Goal: Information Seeking & Learning: Learn about a topic

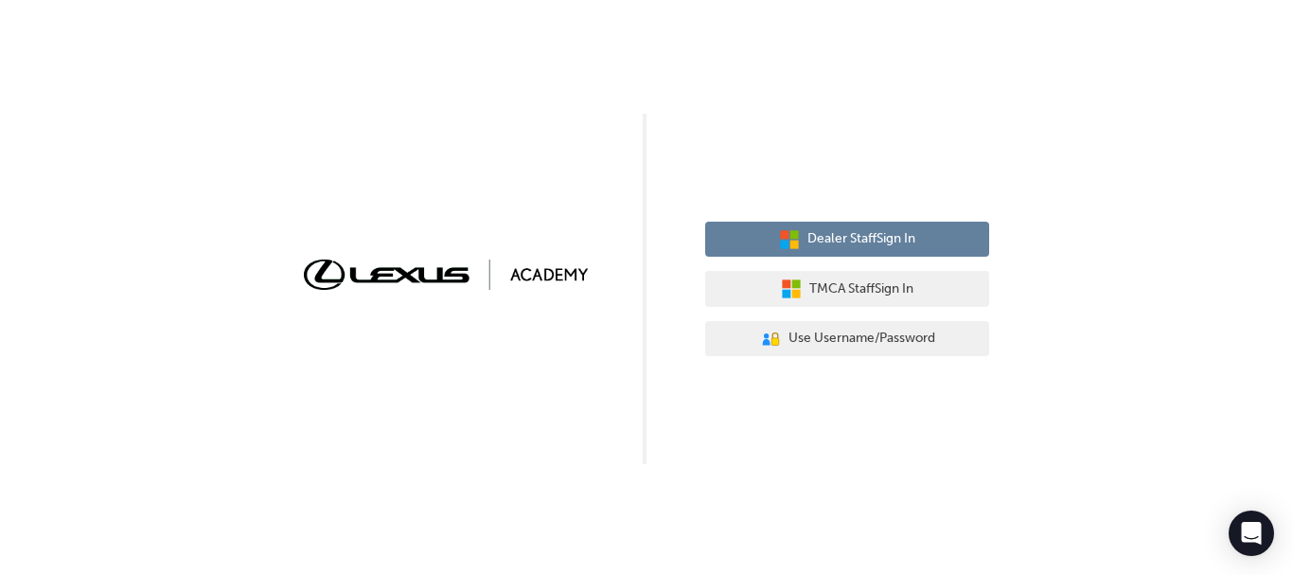
click at [856, 242] on span "Dealer Staff Sign In" at bounding box center [861, 239] width 108 height 22
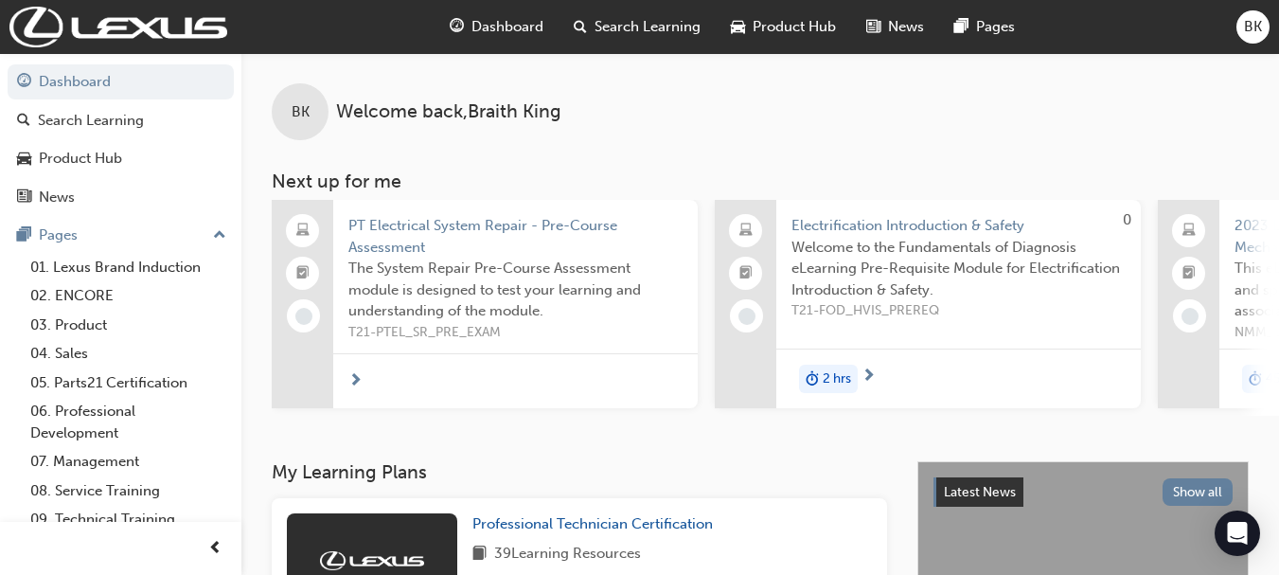
click at [416, 332] on span "T21-PTEL_SR_PRE_EXAM" at bounding box center [515, 333] width 334 height 22
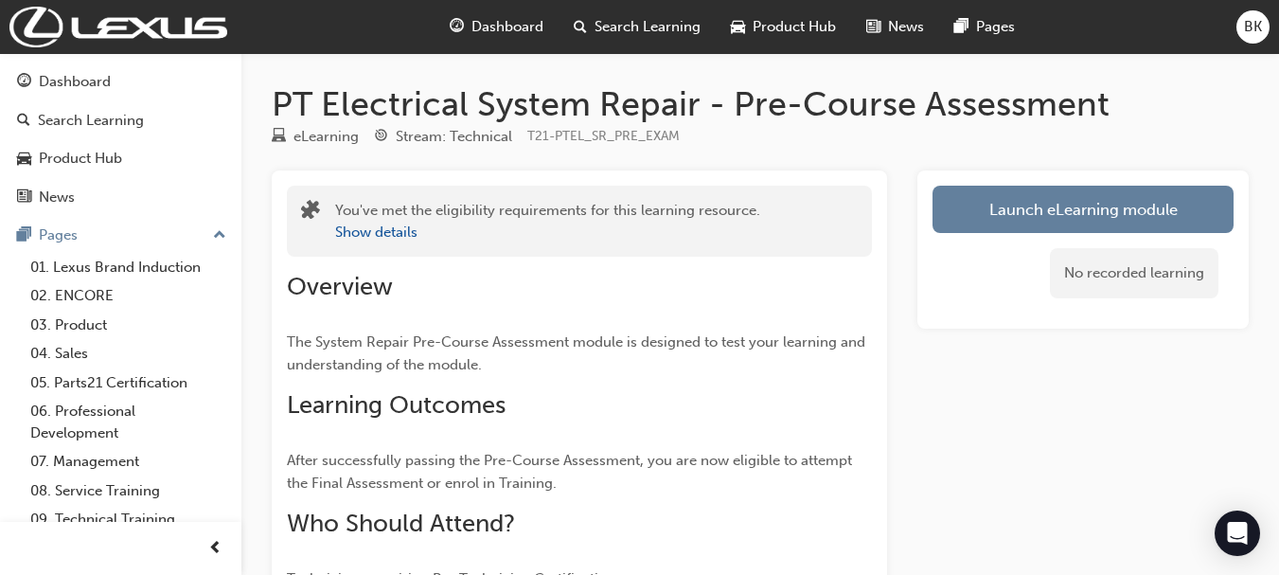
click at [478, 17] on span "Dashboard" at bounding box center [507, 27] width 72 height 22
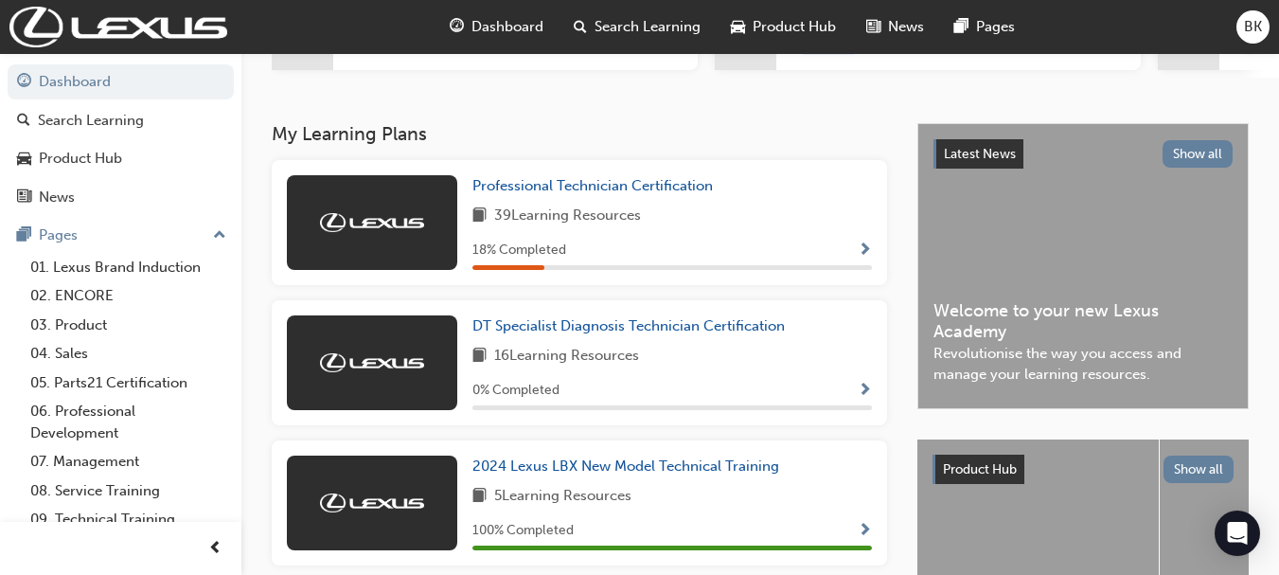
scroll to position [343, 0]
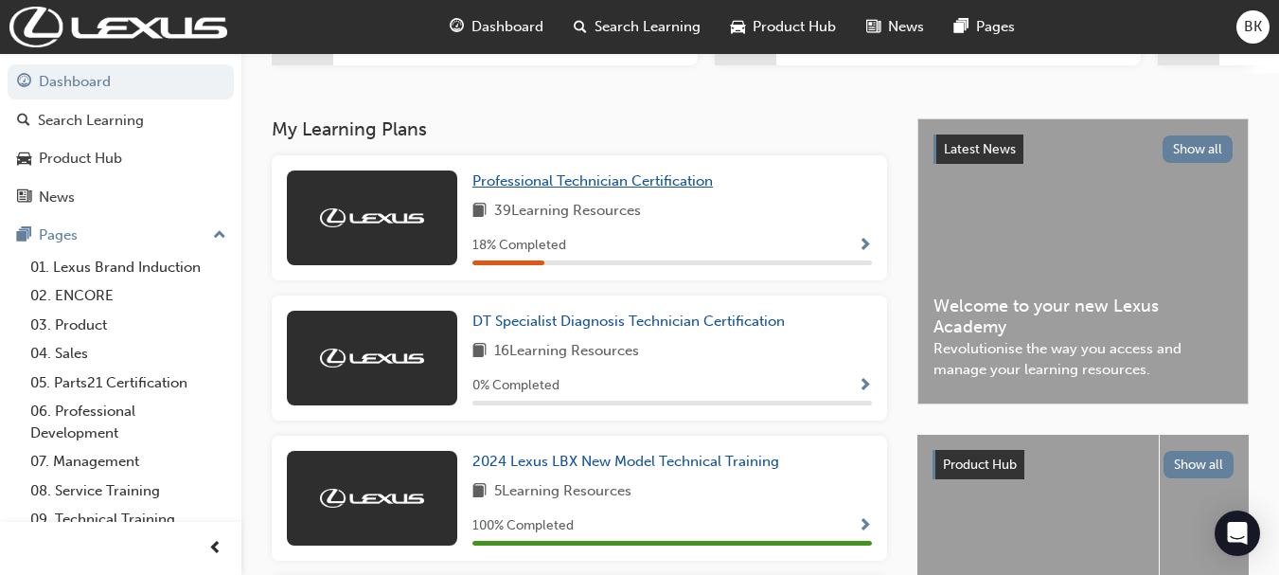
click at [547, 181] on span "Professional Technician Certification" at bounding box center [592, 180] width 240 height 17
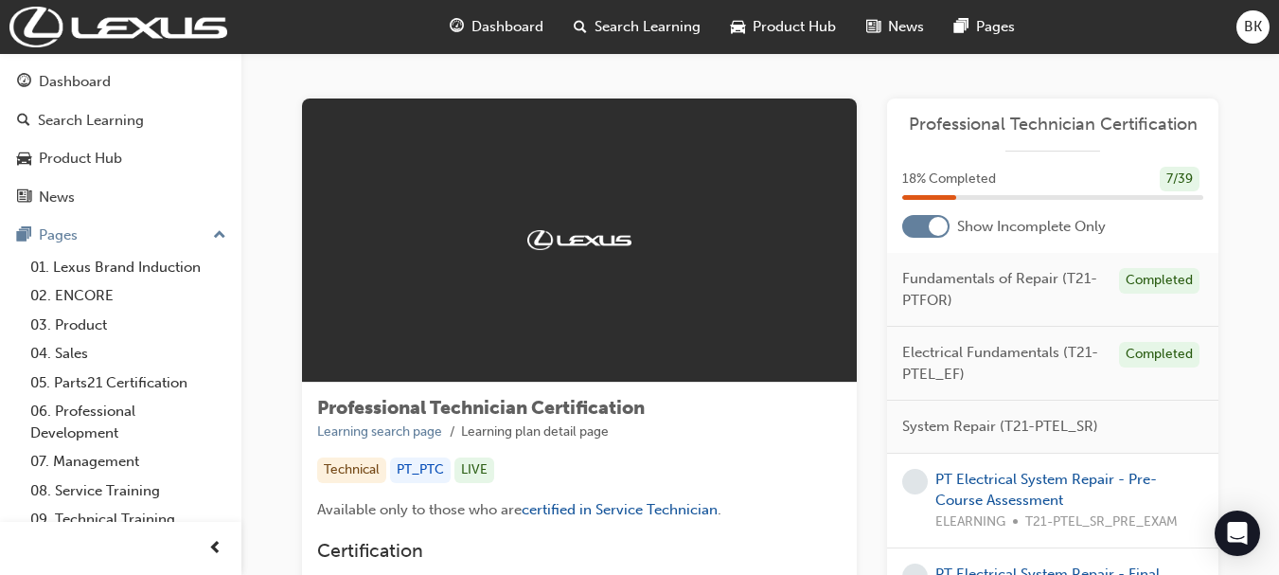
click at [1055, 210] on div "18 % Completed 7 / 39" at bounding box center [1052, 191] width 331 height 49
click at [519, 34] on span "Dashboard" at bounding box center [507, 27] width 72 height 22
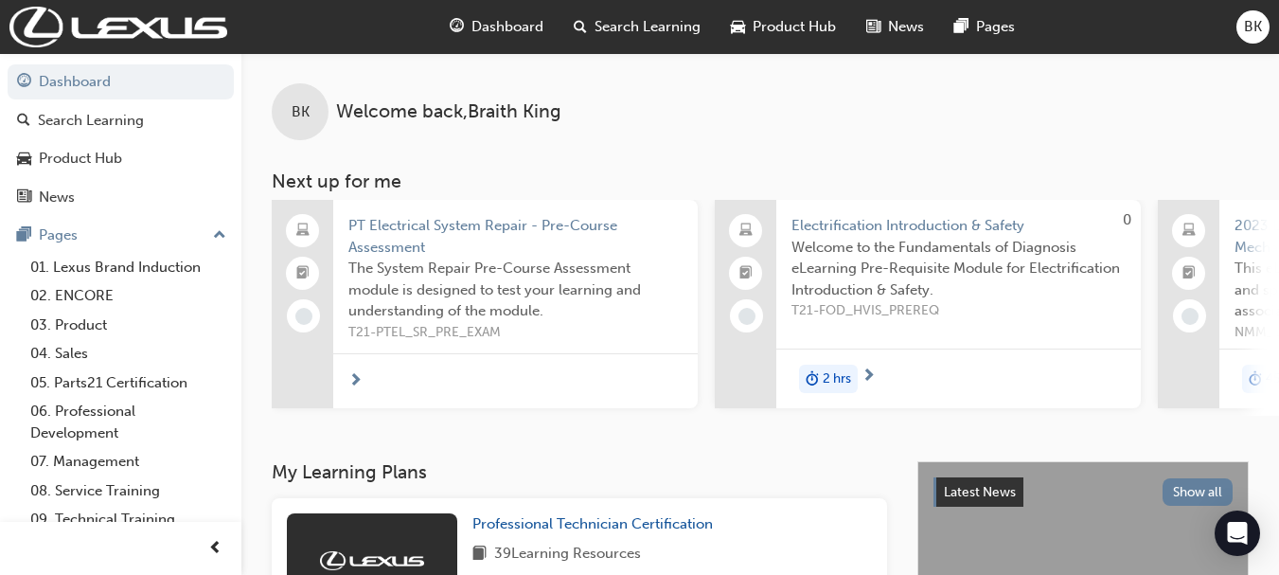
click at [786, 21] on span "Product Hub" at bounding box center [793, 27] width 83 height 22
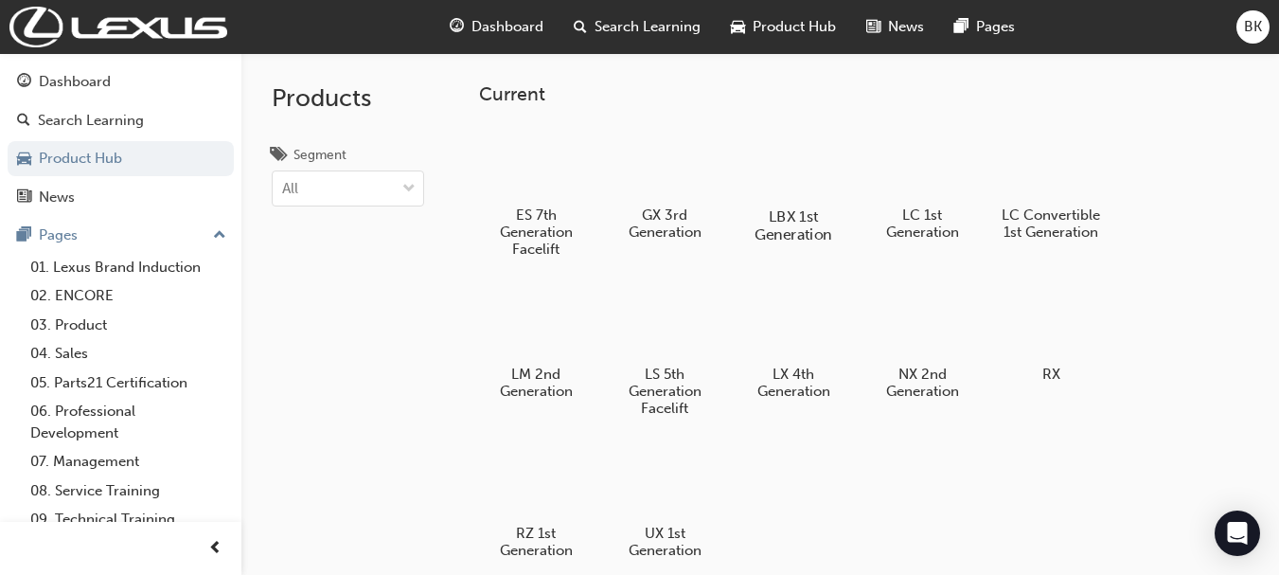
click at [822, 148] on div at bounding box center [793, 161] width 105 height 75
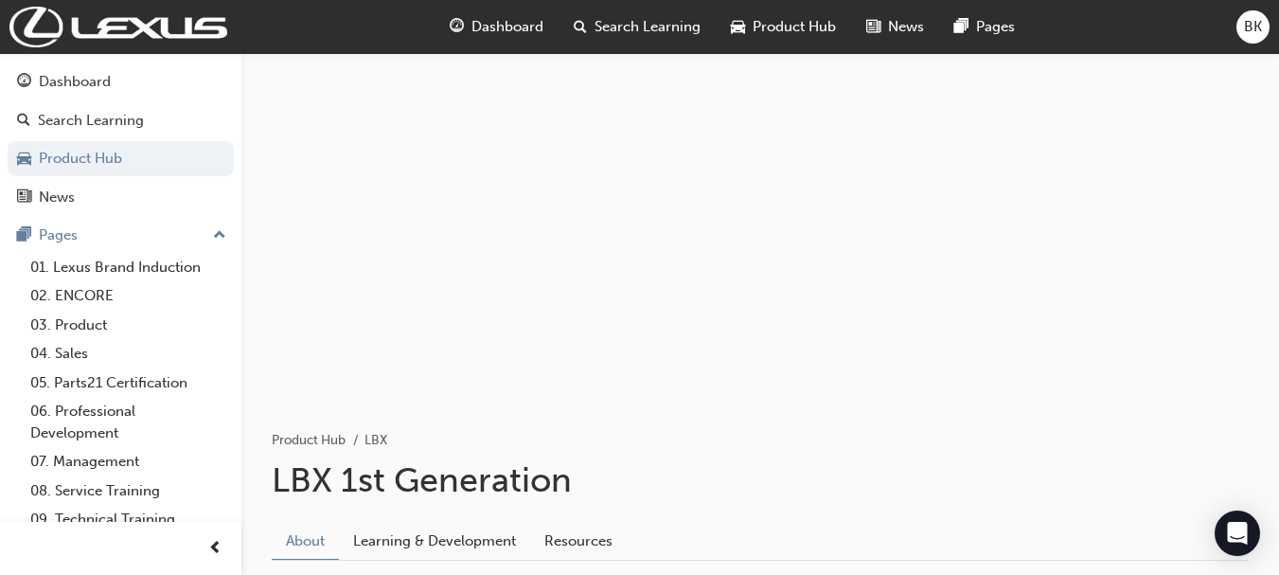
click at [806, 18] on span "Product Hub" at bounding box center [793, 27] width 83 height 22
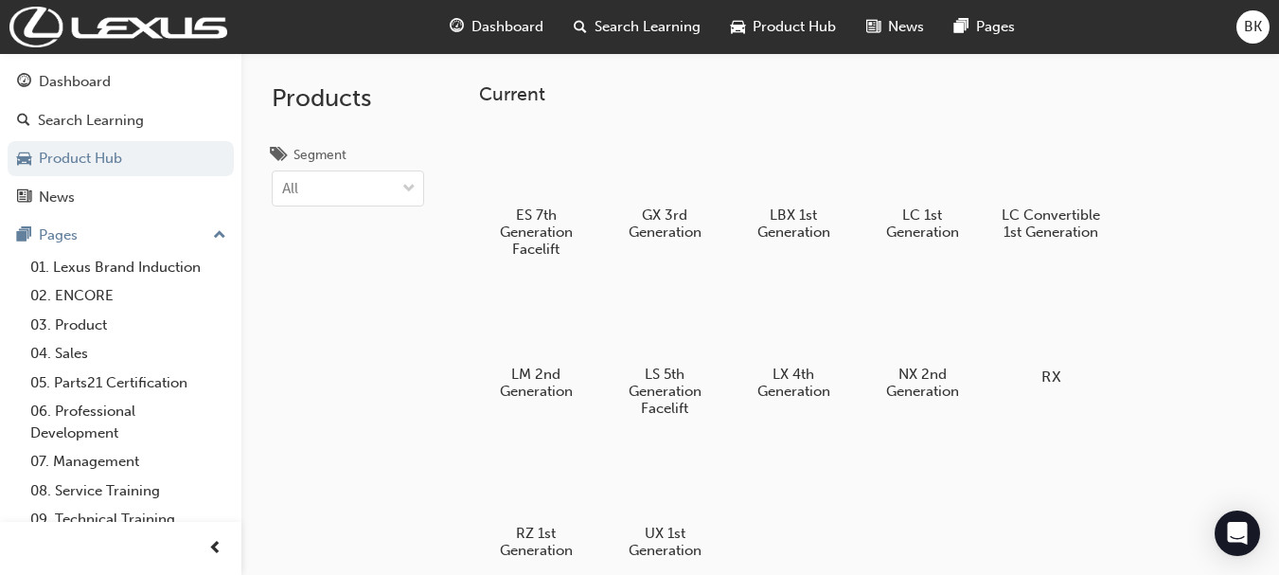
click at [1050, 327] on div at bounding box center [1051, 322] width 105 height 76
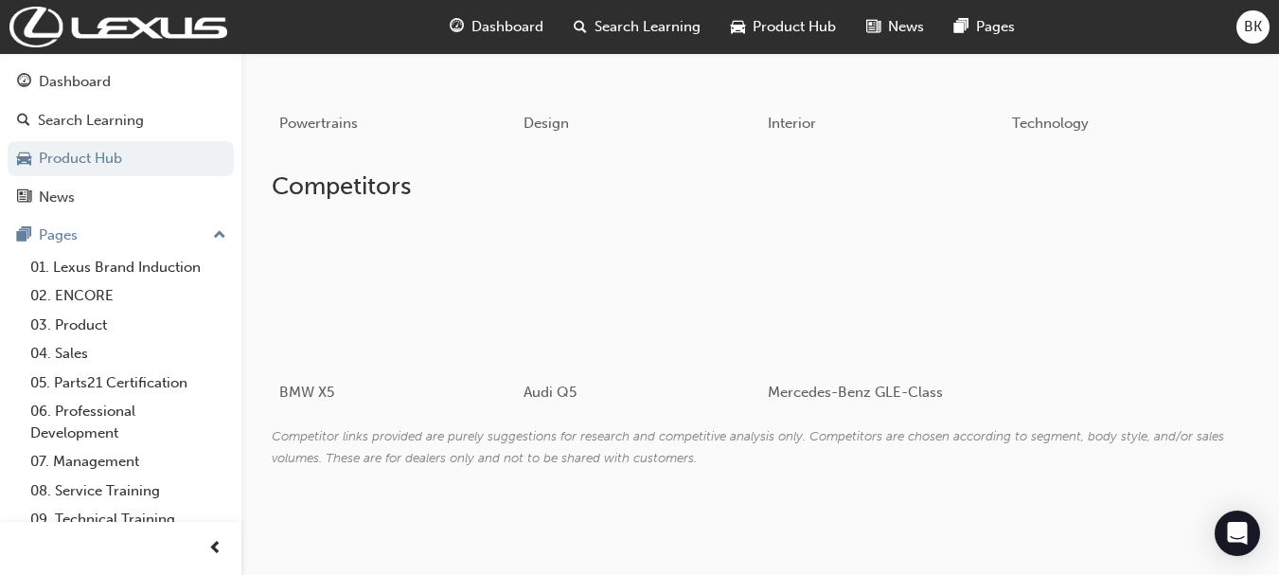
scroll to position [1087, 0]
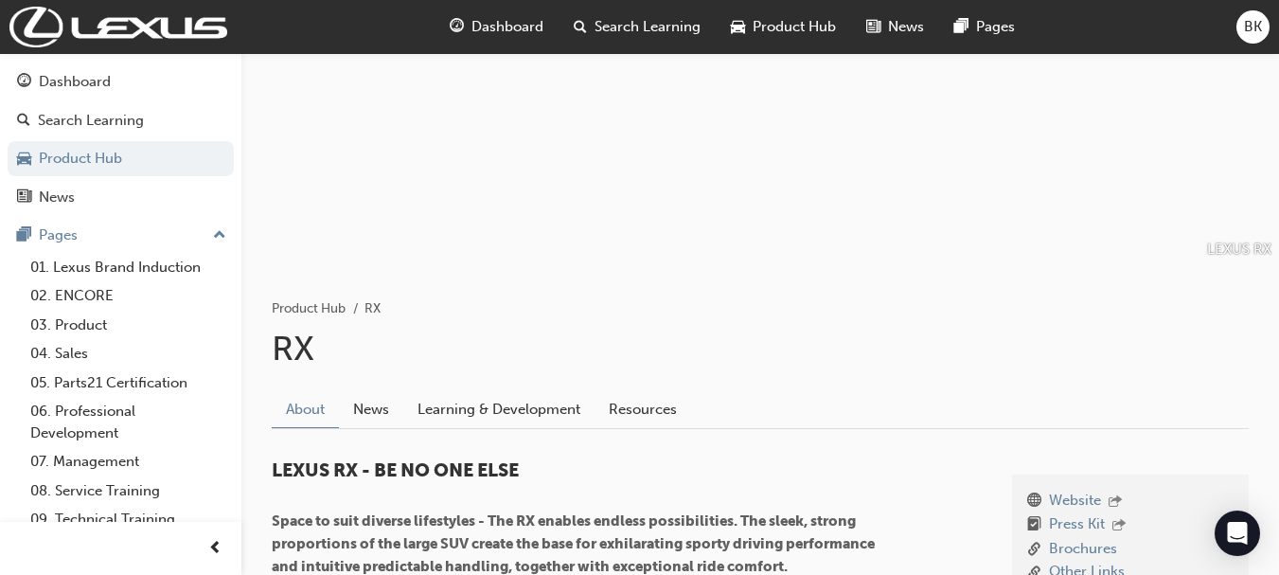
scroll to position [126, 0]
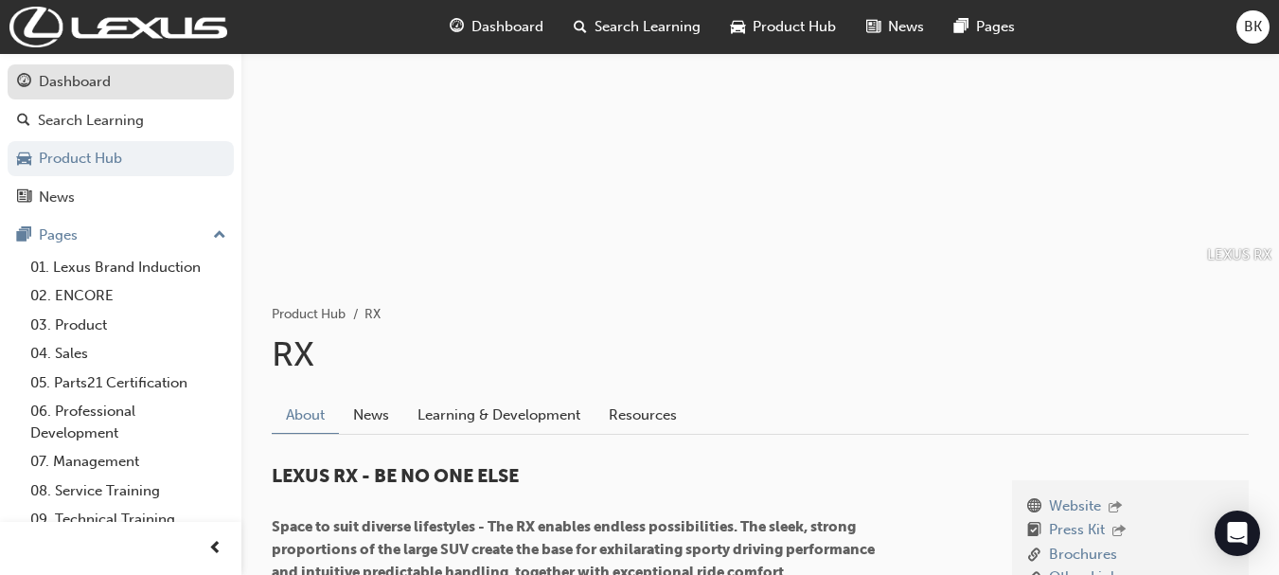
click at [94, 88] on div "Dashboard" at bounding box center [75, 82] width 72 height 22
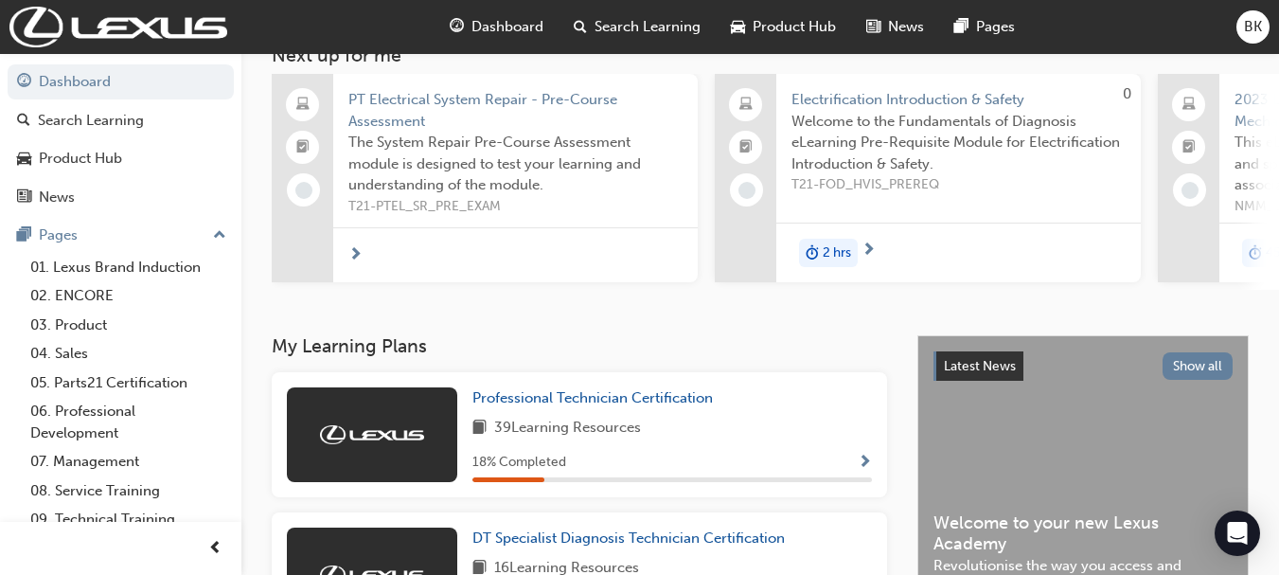
click at [609, 40] on div "Search Learning" at bounding box center [636, 27] width 157 height 39
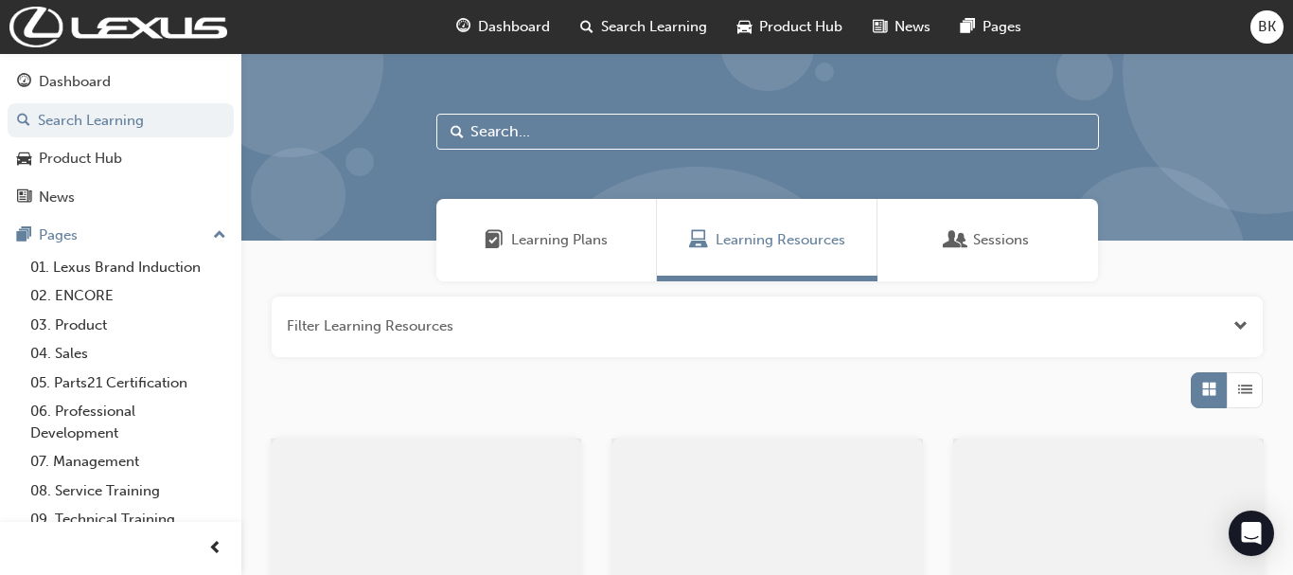
click at [609, 40] on div "Search Learning" at bounding box center [643, 27] width 157 height 39
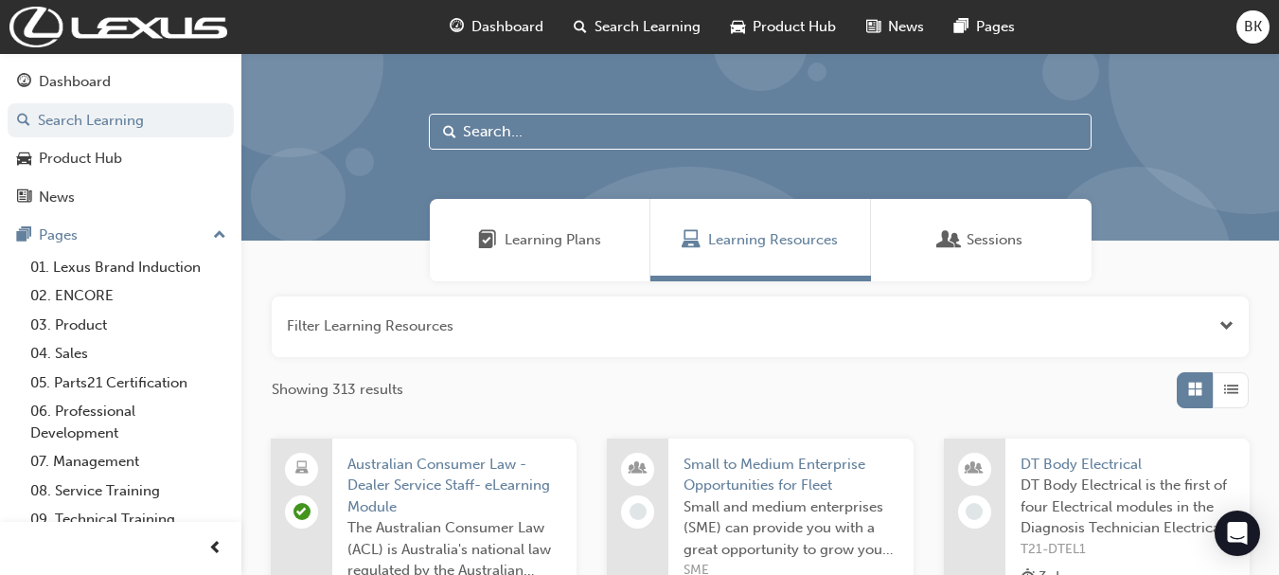
click at [602, 137] on input "text" at bounding box center [760, 132] width 663 height 36
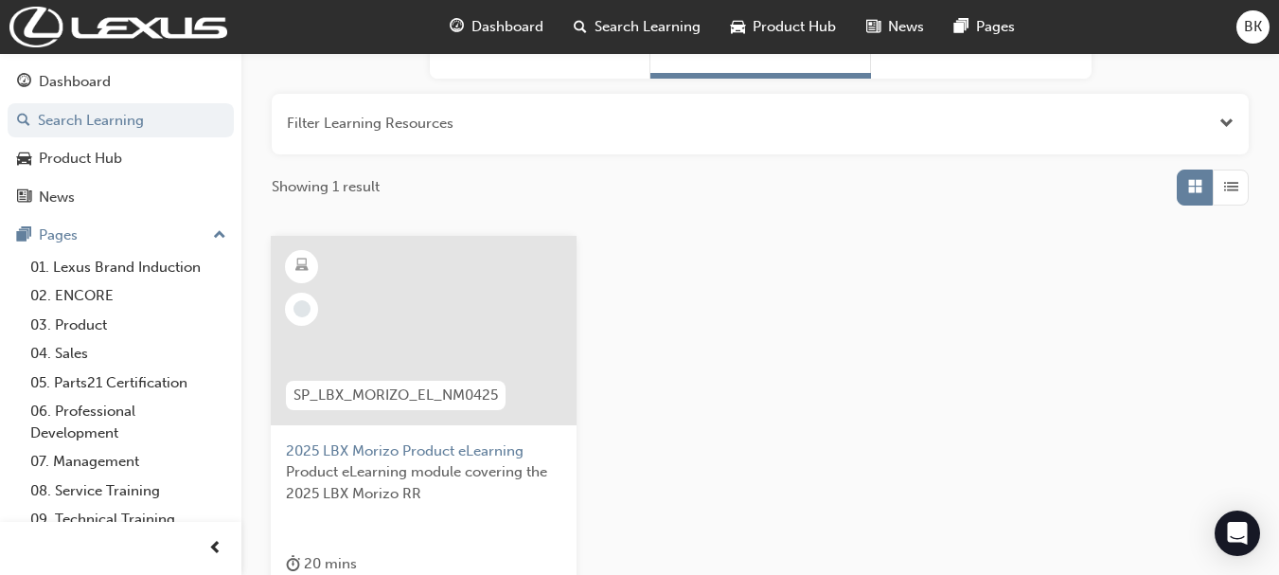
scroll to position [263, 0]
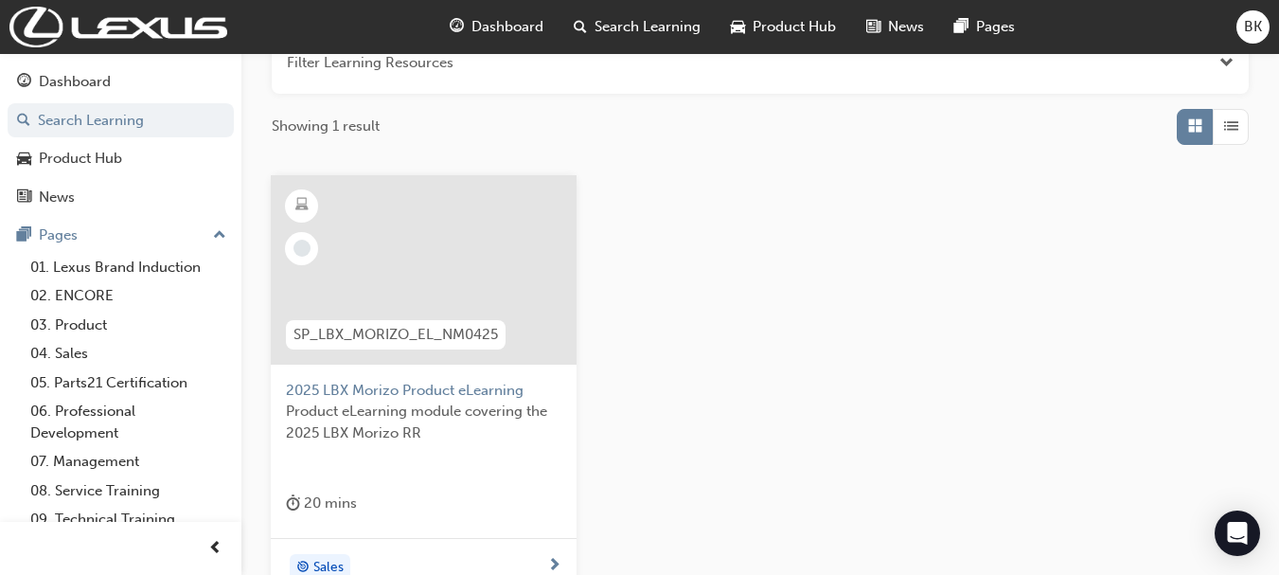
type input "morizo"
click at [446, 403] on span "Product eLearning module covering the 2025 LBX Morizo RR" at bounding box center [423, 421] width 275 height 43
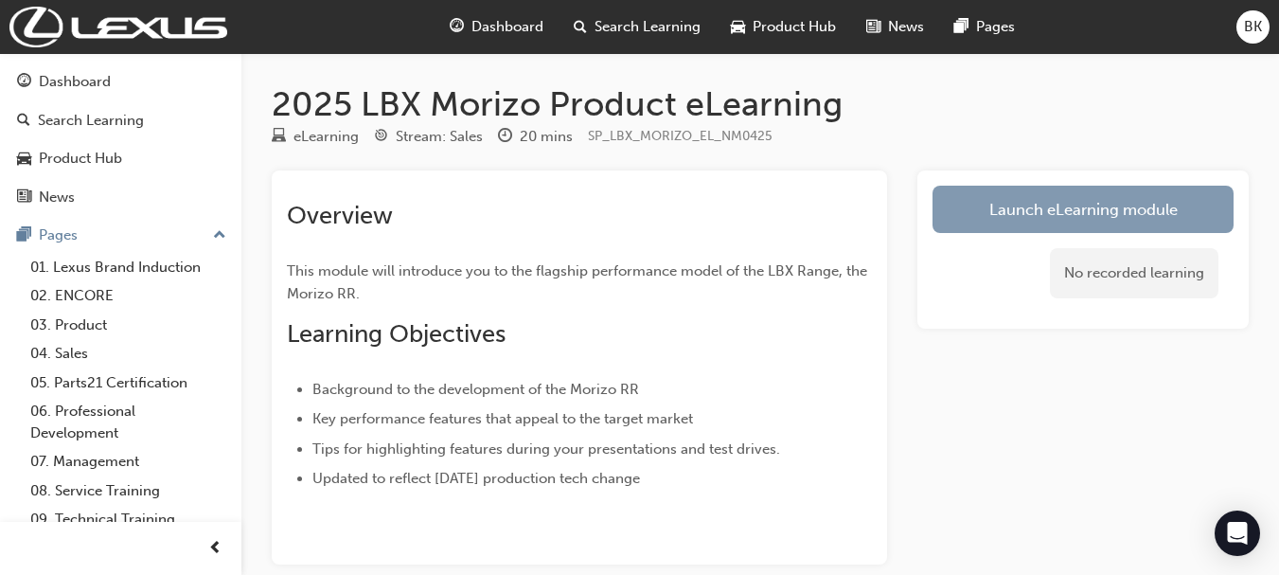
click at [1068, 221] on link "Launch eLearning module" at bounding box center [1082, 209] width 301 height 47
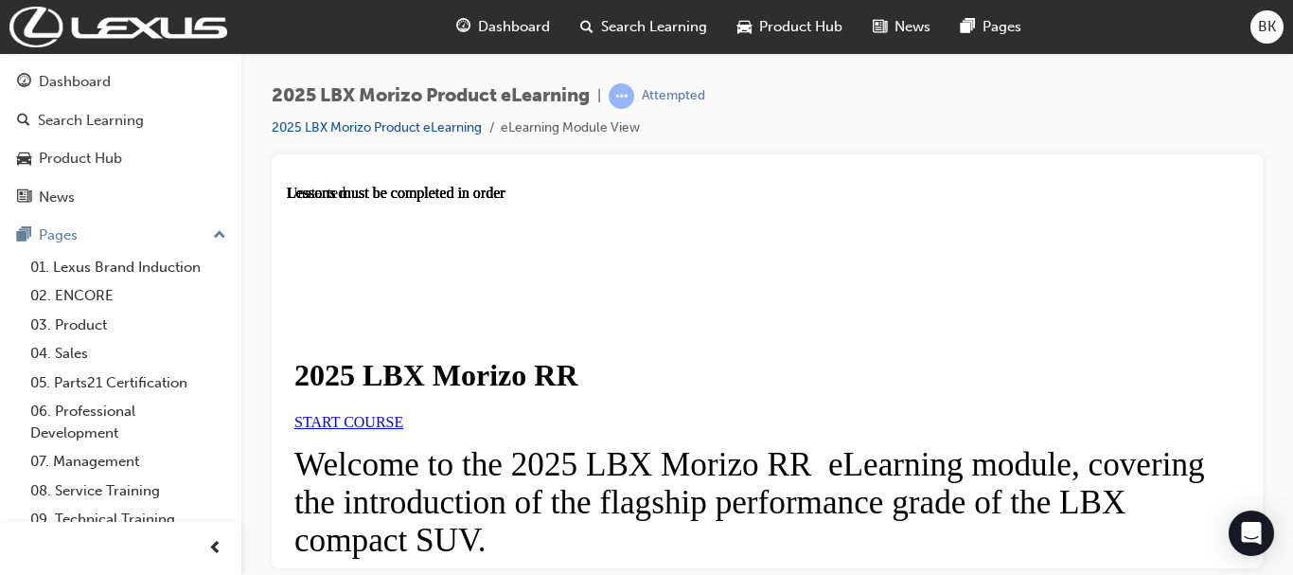
click at [403, 429] on link "START COURSE" at bounding box center [348, 421] width 109 height 16
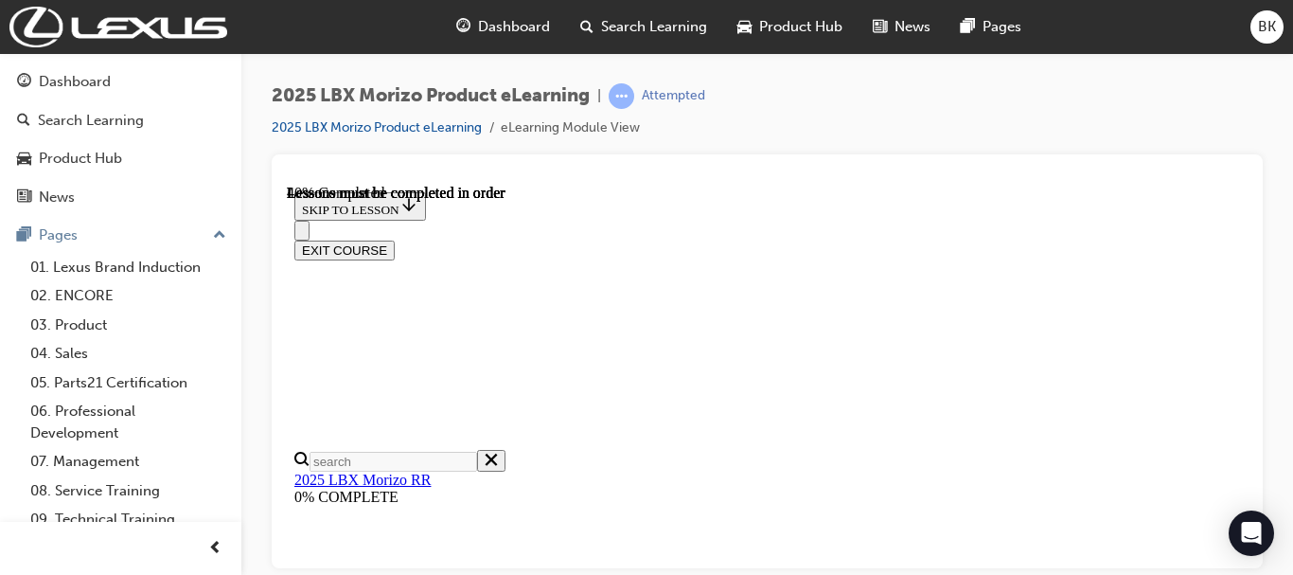
scroll to position [276, 0]
click at [219, 540] on span "prev-icon" at bounding box center [215, 549] width 14 height 24
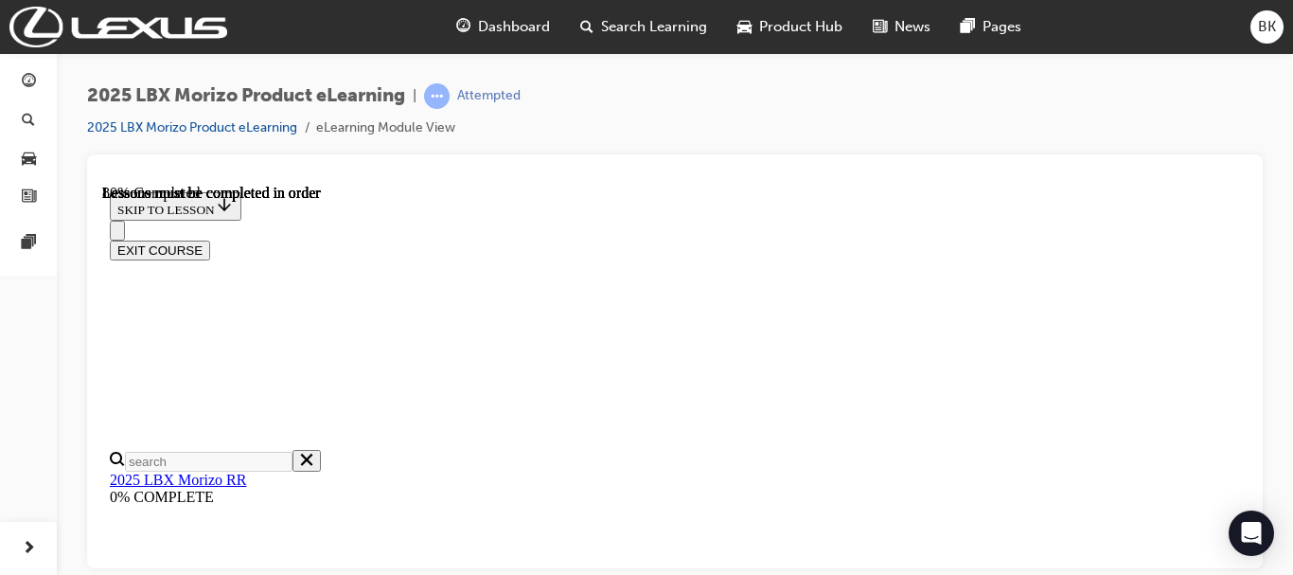
scroll to position [1964, 0]
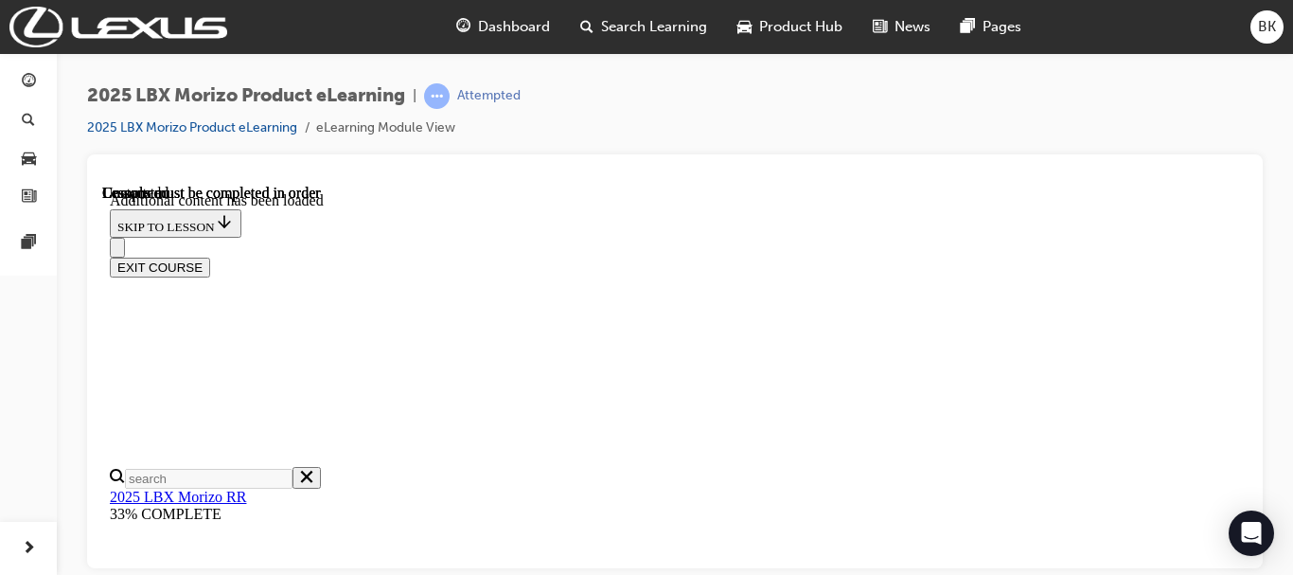
scroll to position [3140, 0]
drag, startPoint x: 844, startPoint y: 404, endPoint x: 819, endPoint y: 523, distance: 122.0
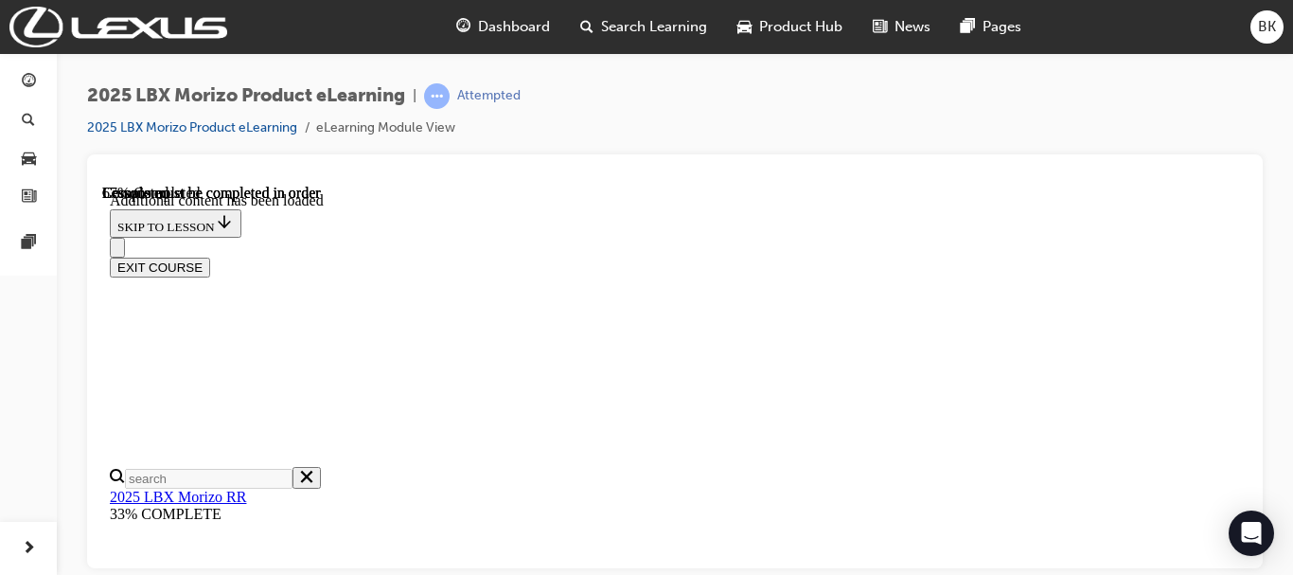
drag, startPoint x: 795, startPoint y: 217, endPoint x: 840, endPoint y: 427, distance: 214.8
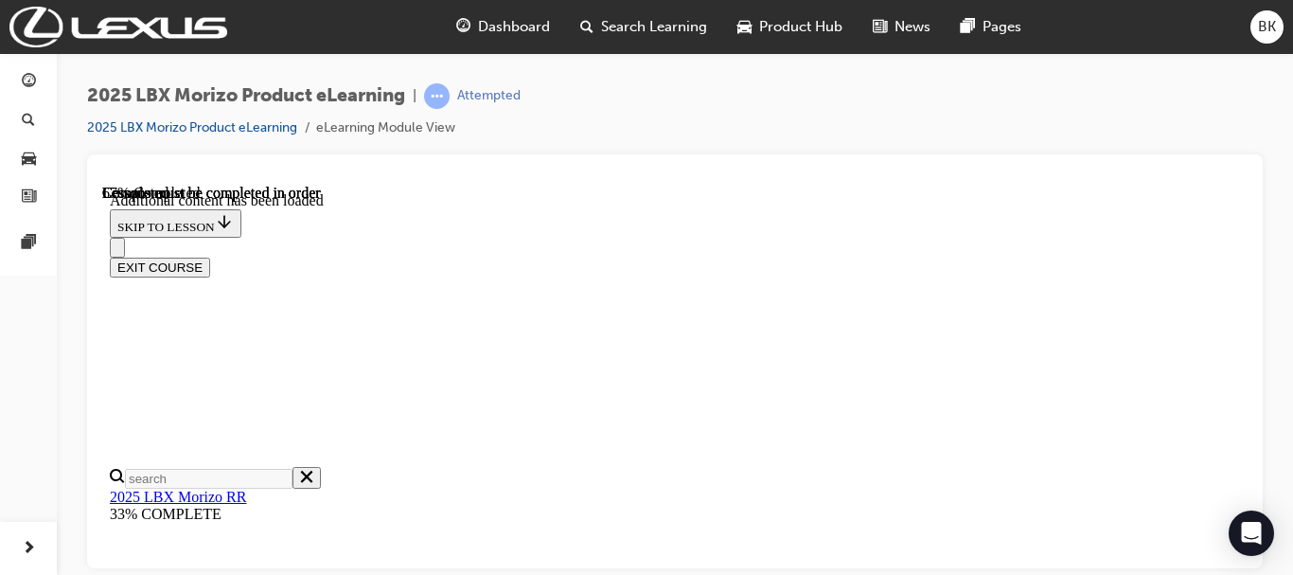
drag, startPoint x: 596, startPoint y: 506, endPoint x: 916, endPoint y: 396, distance: 338.5
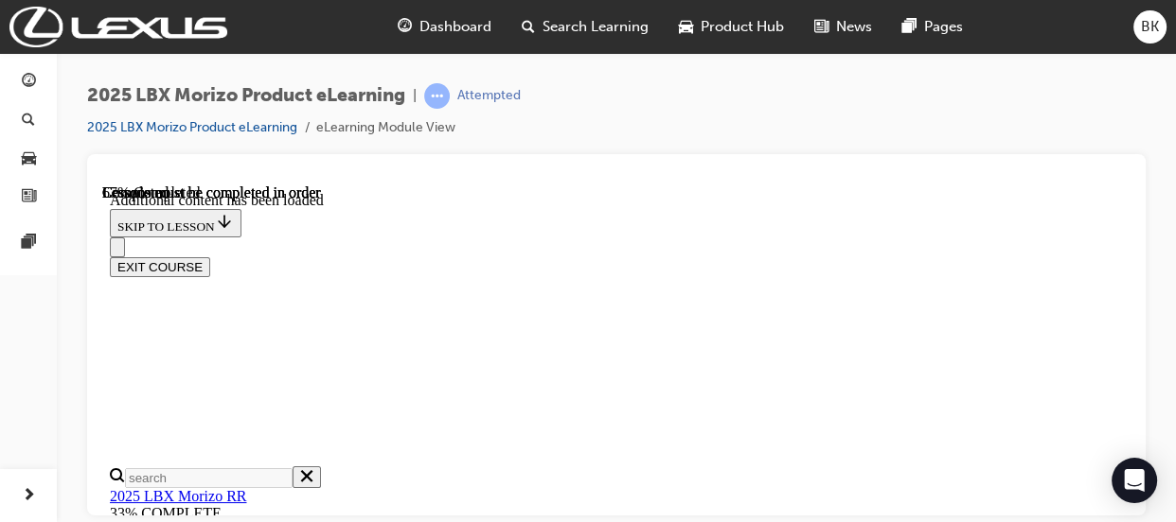
scroll to position [485, 0]
drag, startPoint x: 774, startPoint y: 283, endPoint x: 730, endPoint y: 477, distance: 199.1
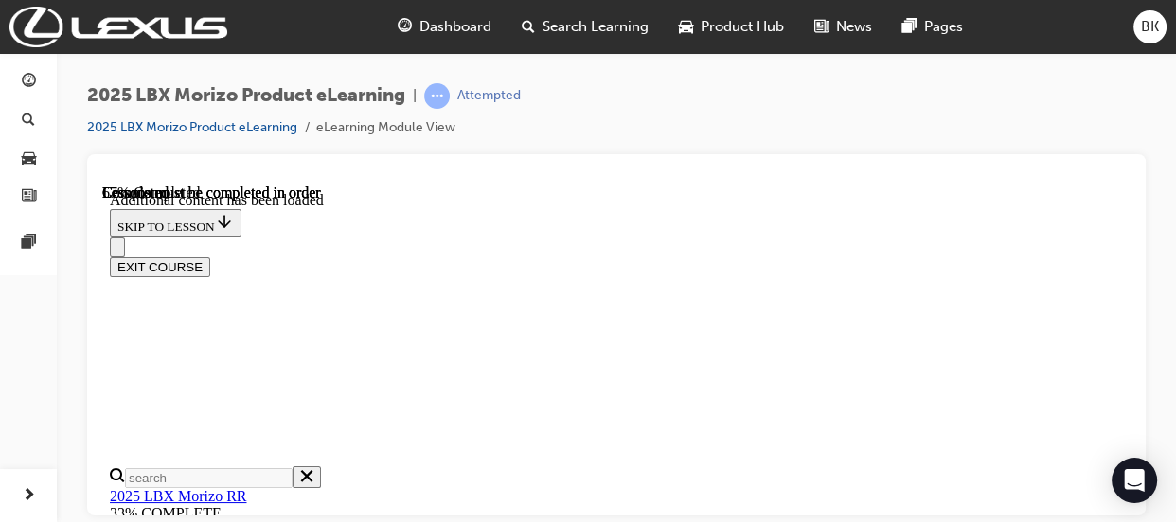
scroll to position [1623, 0]
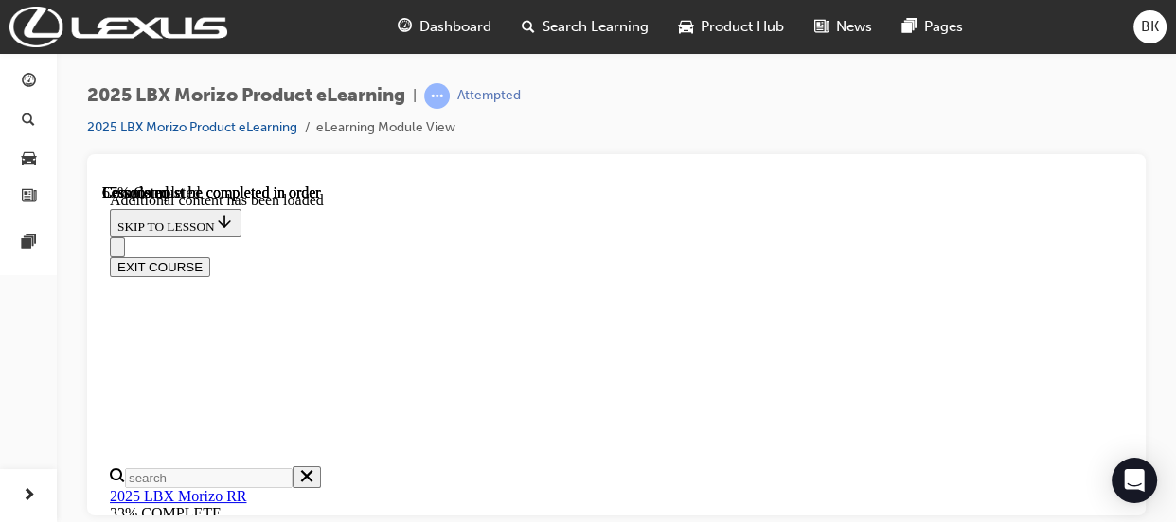
drag, startPoint x: 885, startPoint y: 494, endPoint x: 885, endPoint y: 472, distance: 21.8
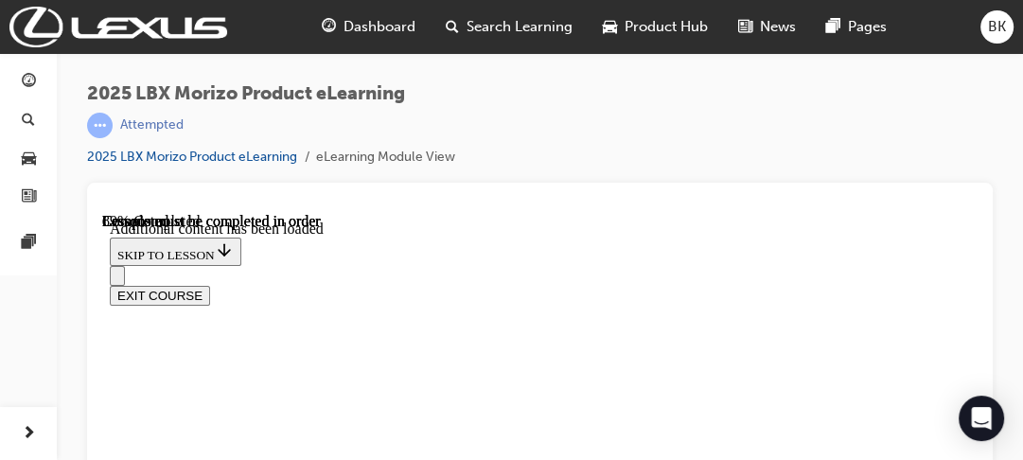
scroll to position [2291, 0]
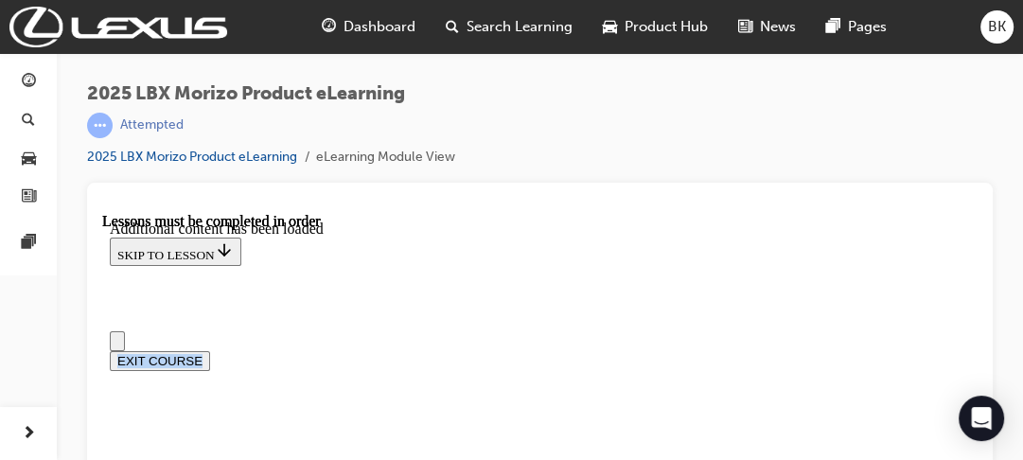
drag, startPoint x: 720, startPoint y: 364, endPoint x: 688, endPoint y: -91, distance: 456.4
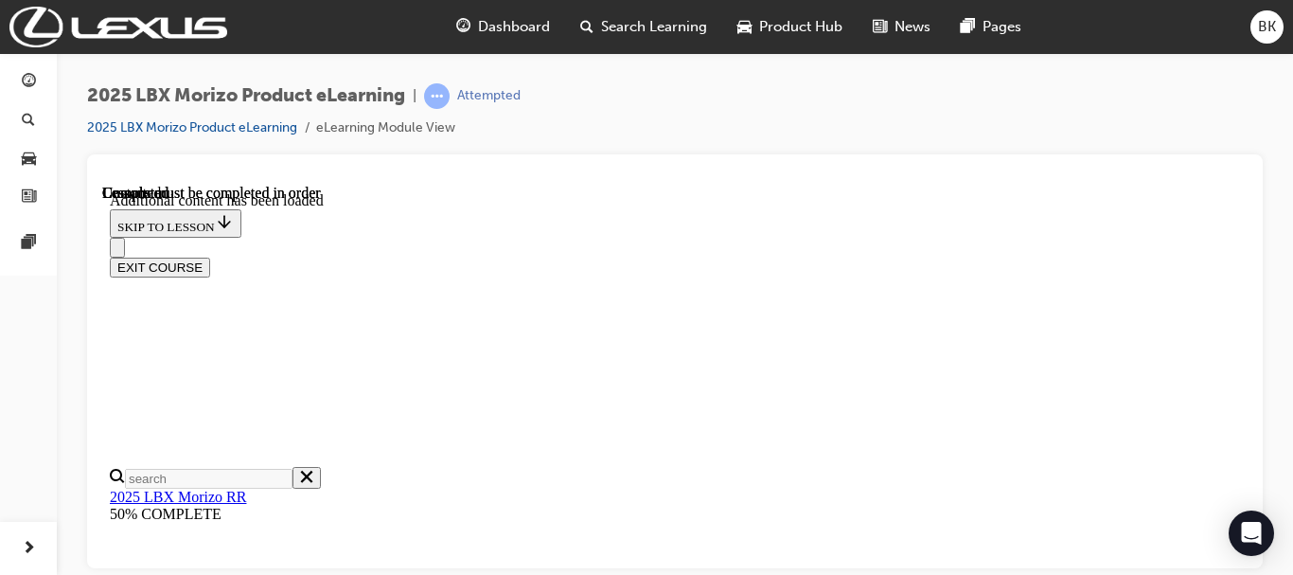
scroll to position [3099, 0]
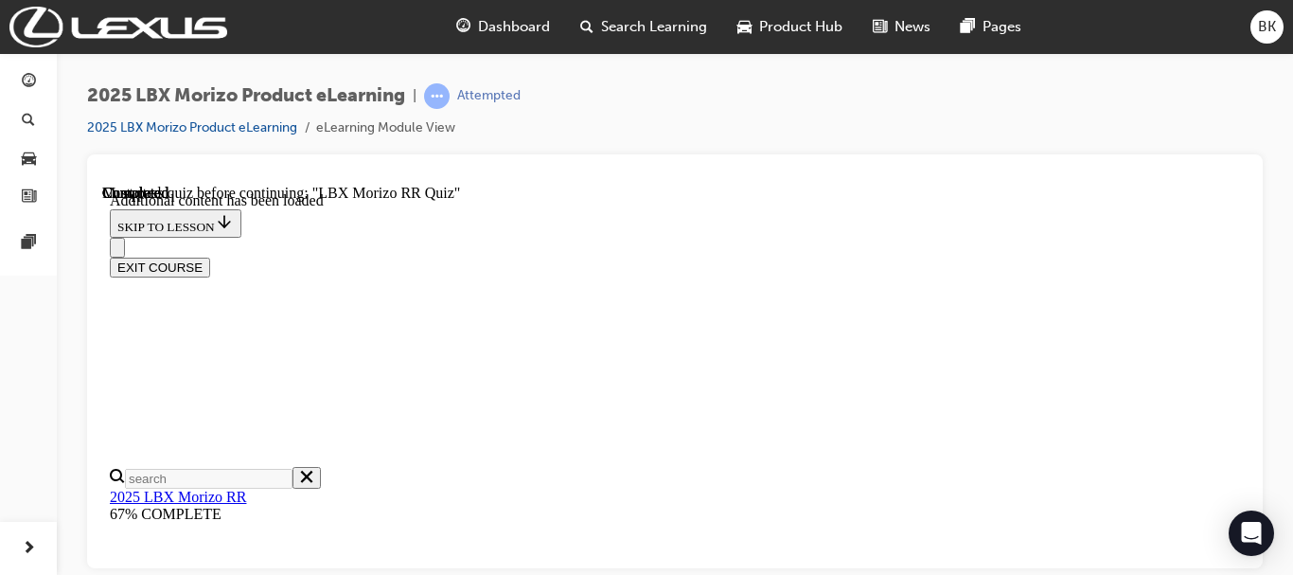
scroll to position [1401, 0]
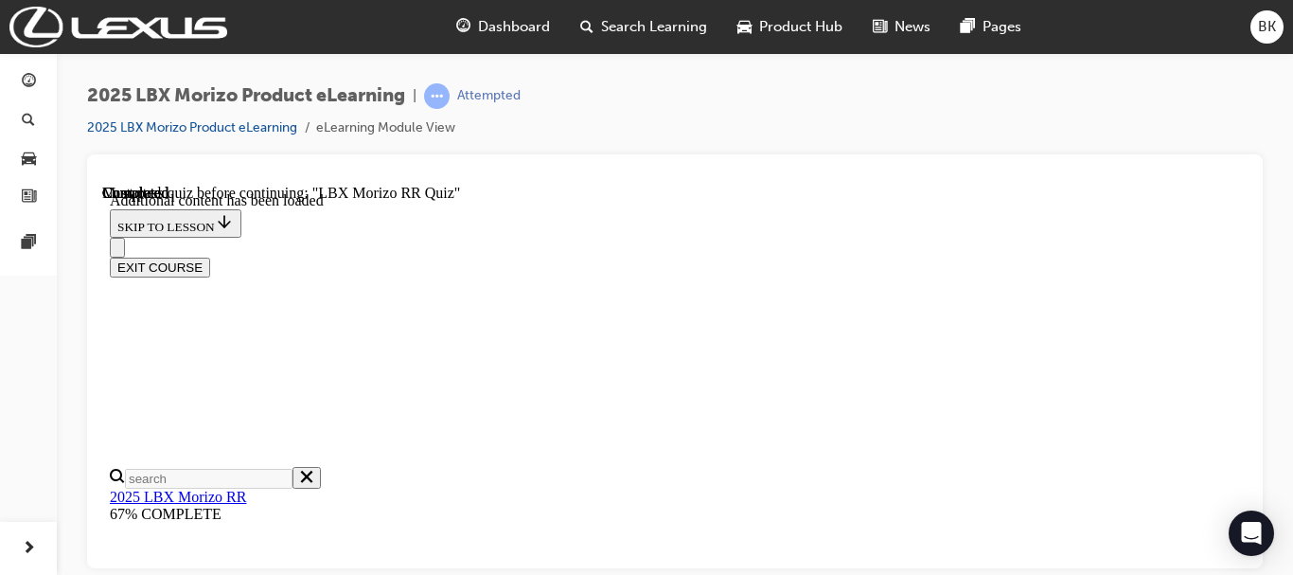
radio input "true"
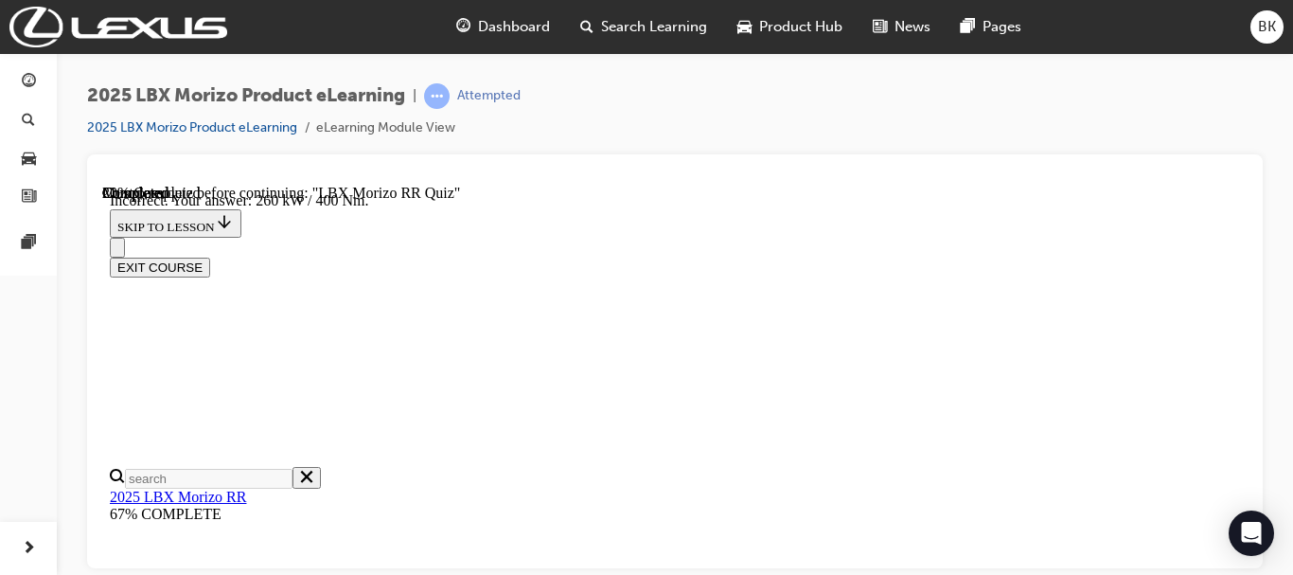
scroll to position [763, 0]
radio input "true"
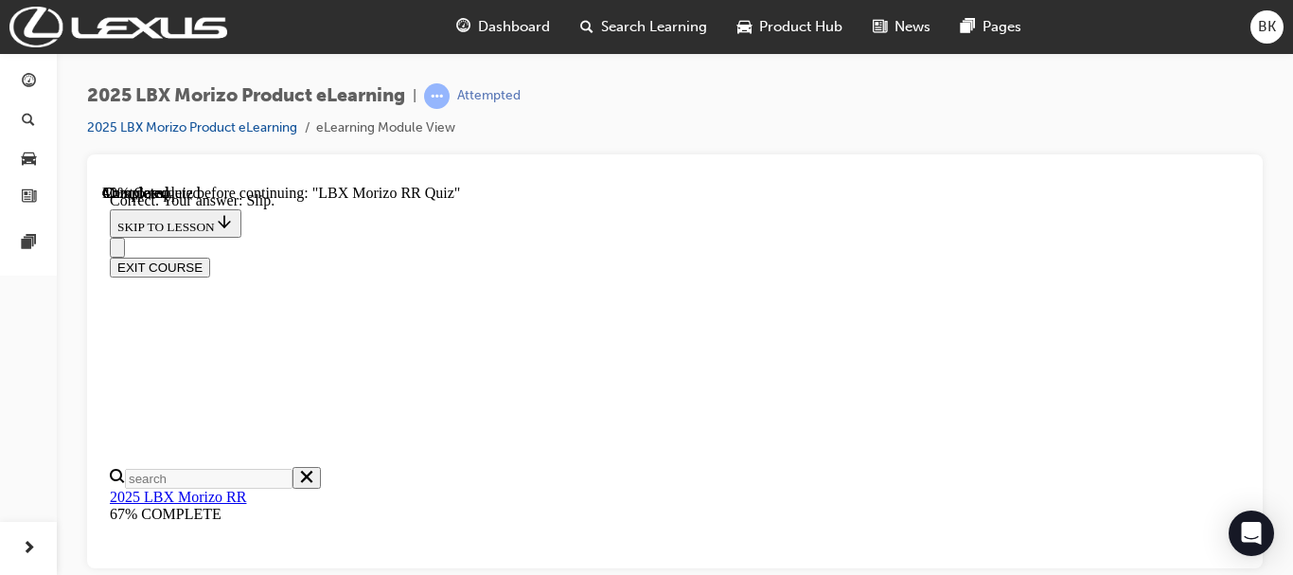
scroll to position [910, 0]
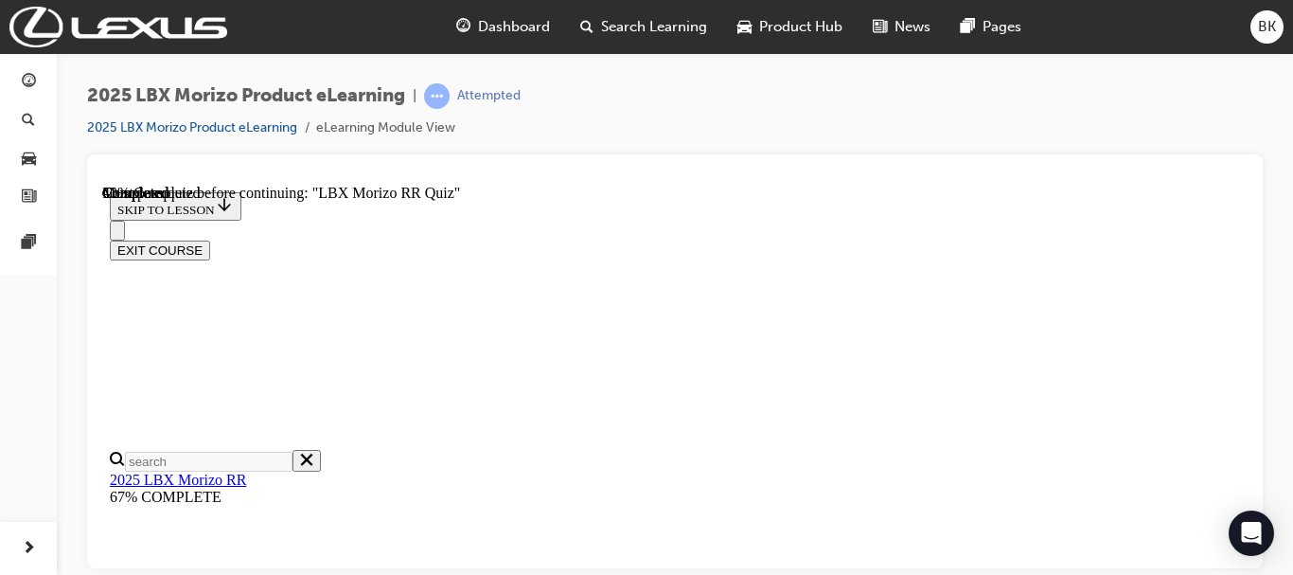
scroll to position [312, 0]
radio input "true"
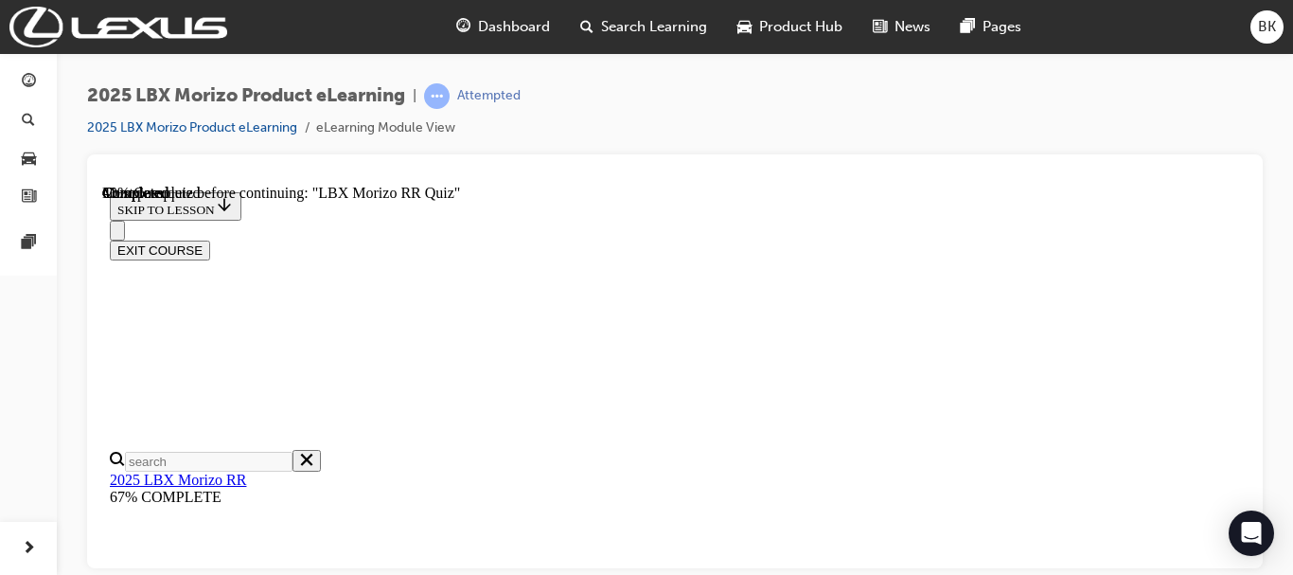
radio input "true"
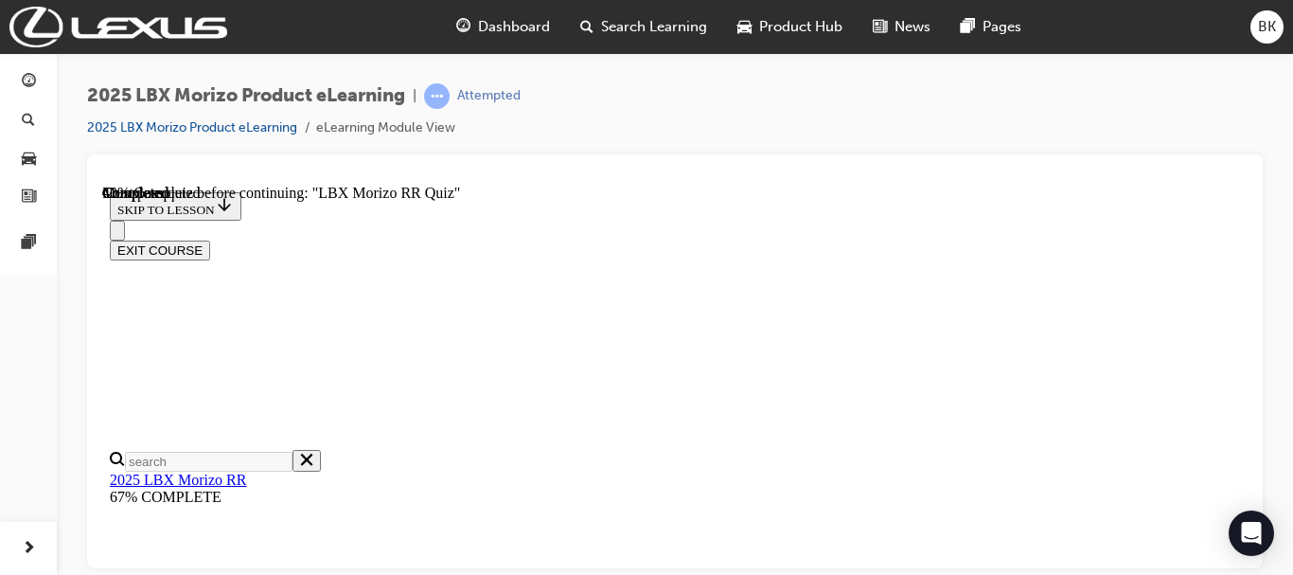
radio input "true"
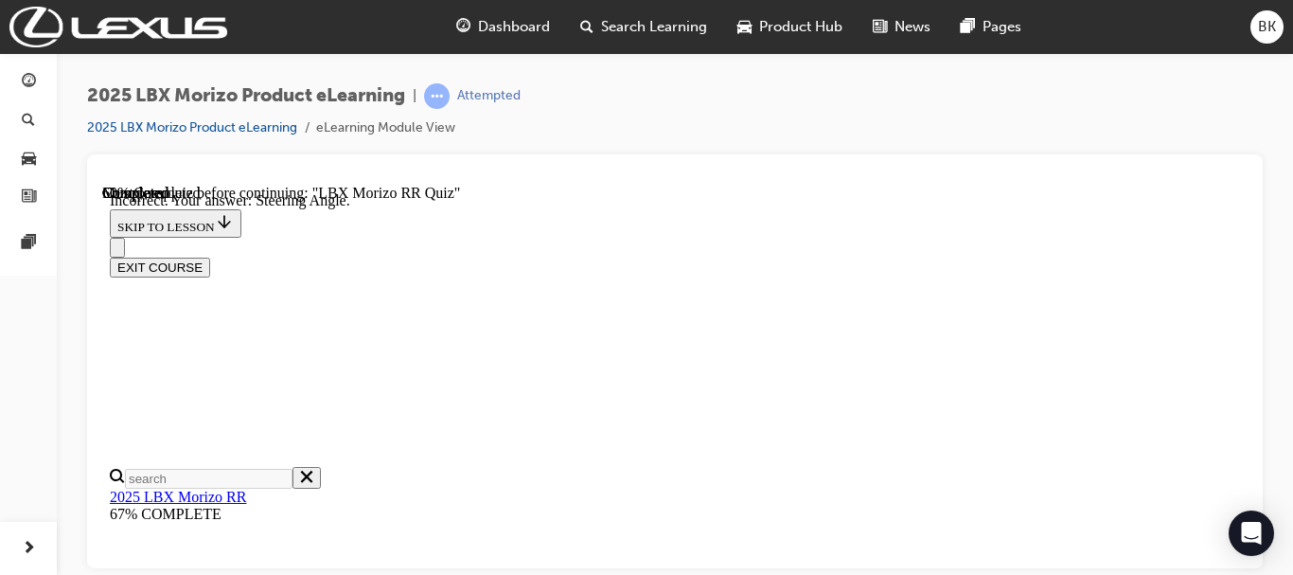
scroll to position [332, 0]
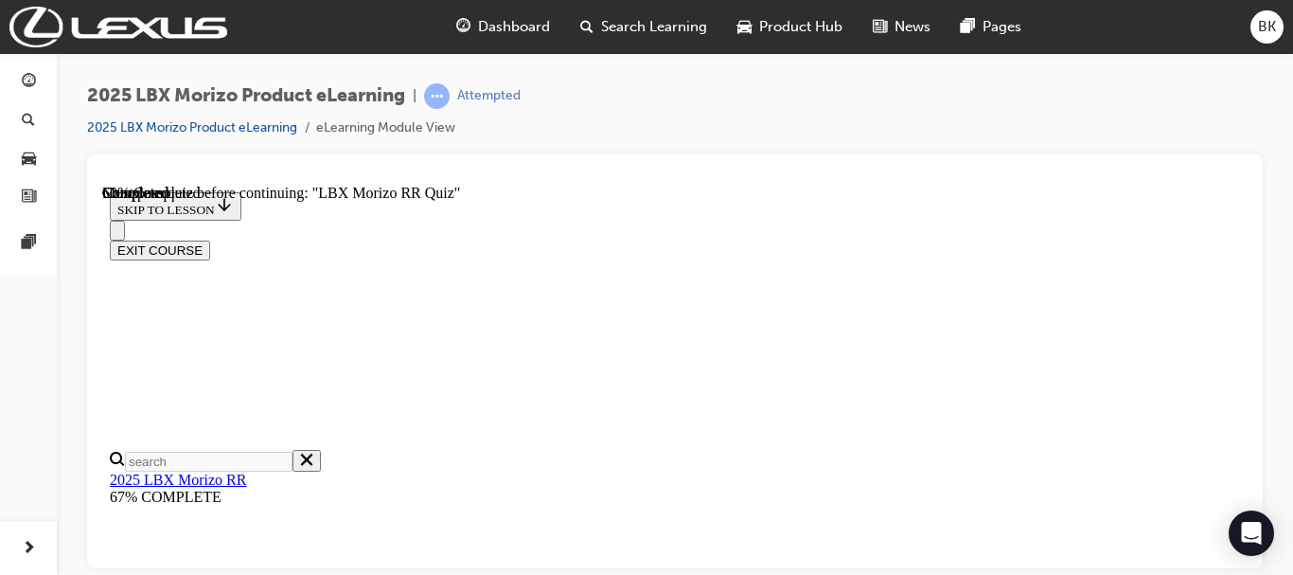
scroll to position [630, 0]
radio input "true"
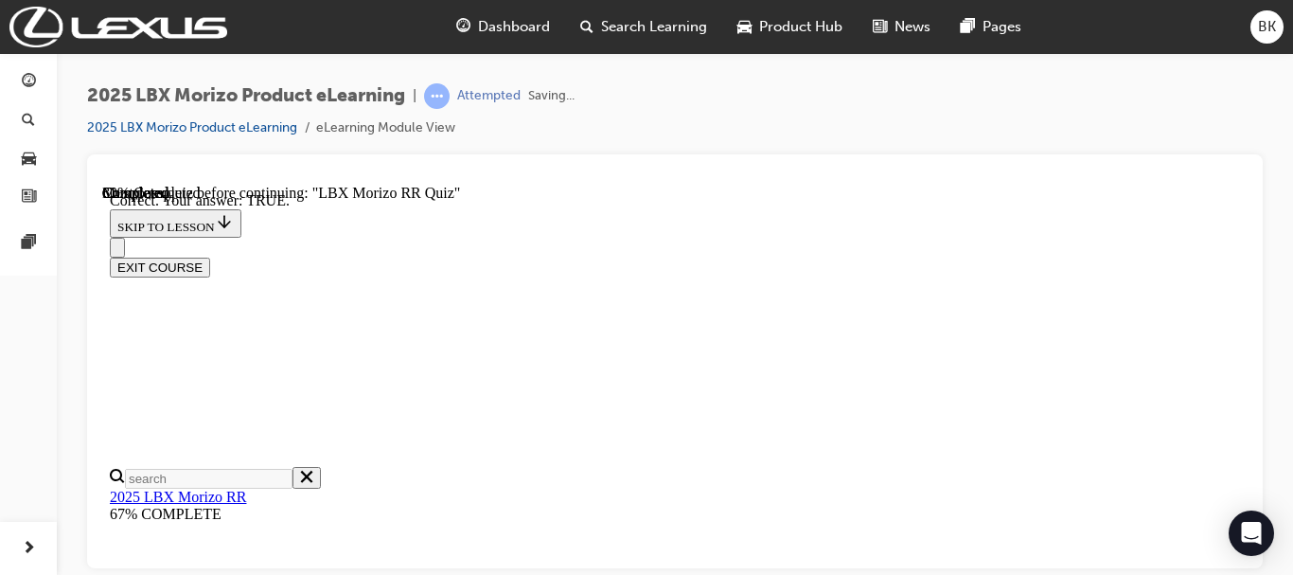
scroll to position [841, 0]
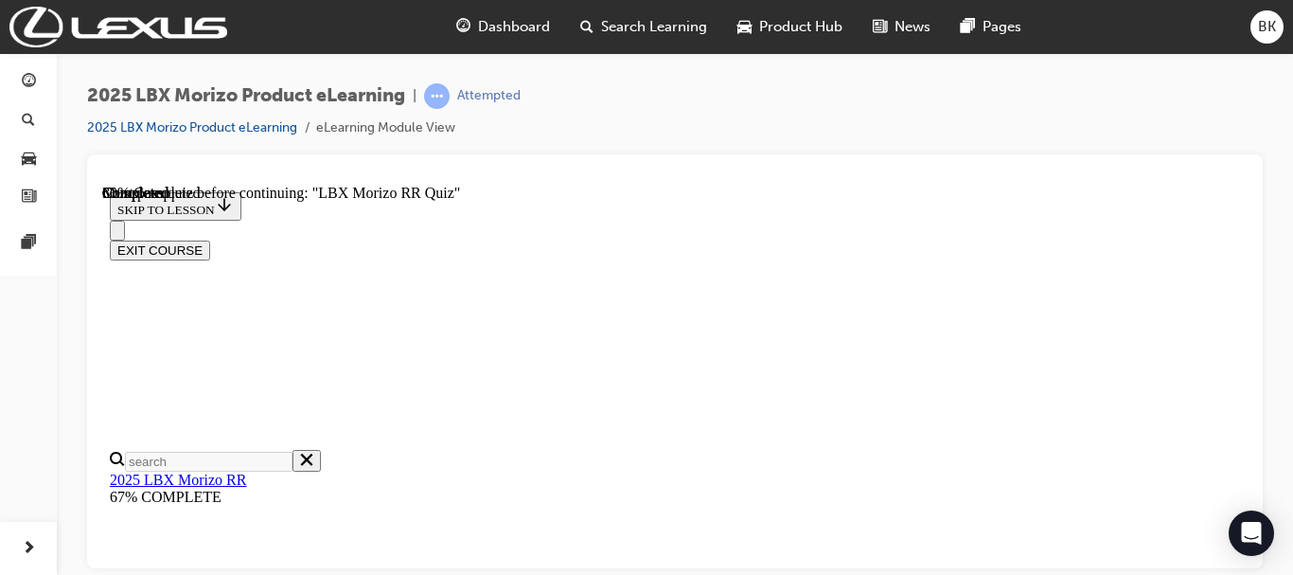
scroll to position [645, 0]
radio input "true"
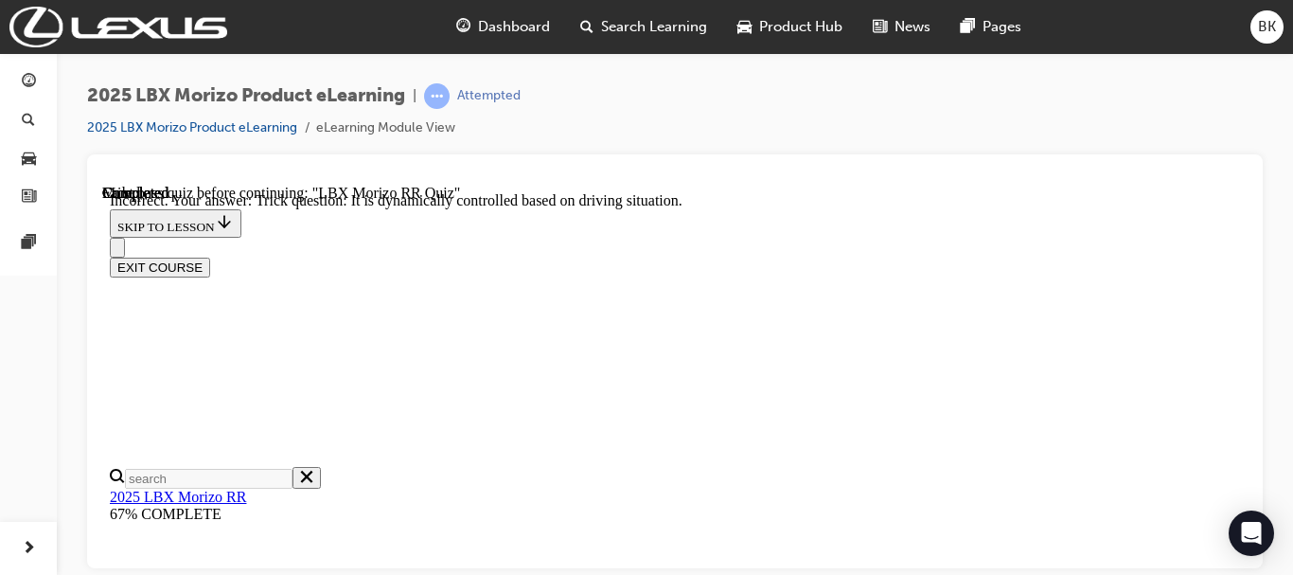
scroll to position [957, 0]
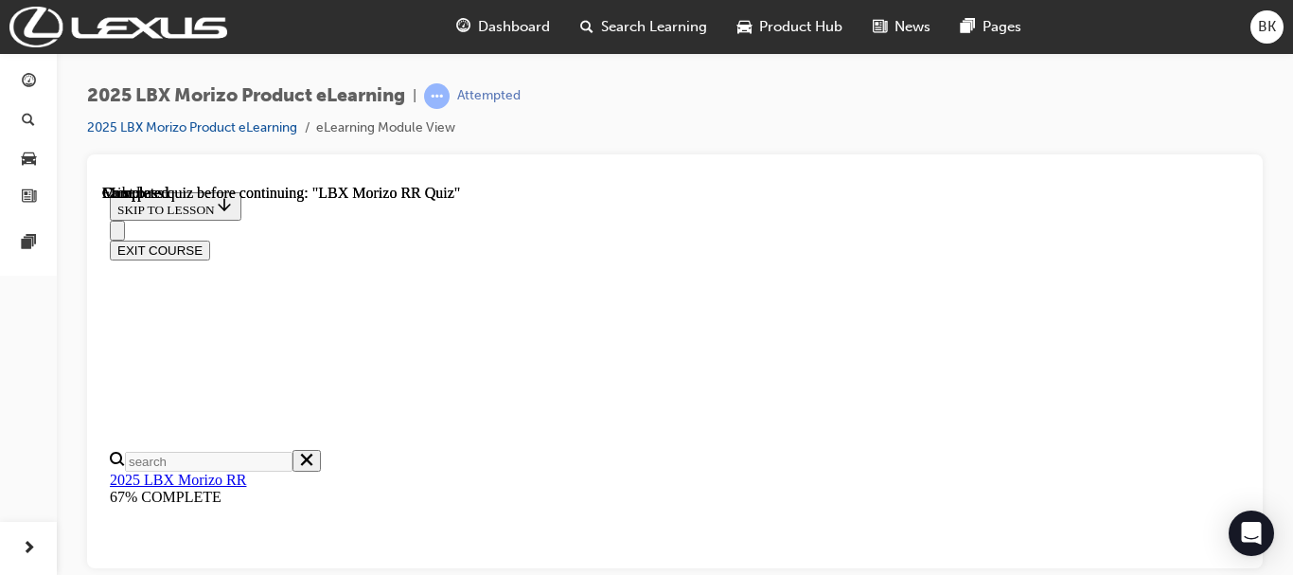
scroll to position [641, 0]
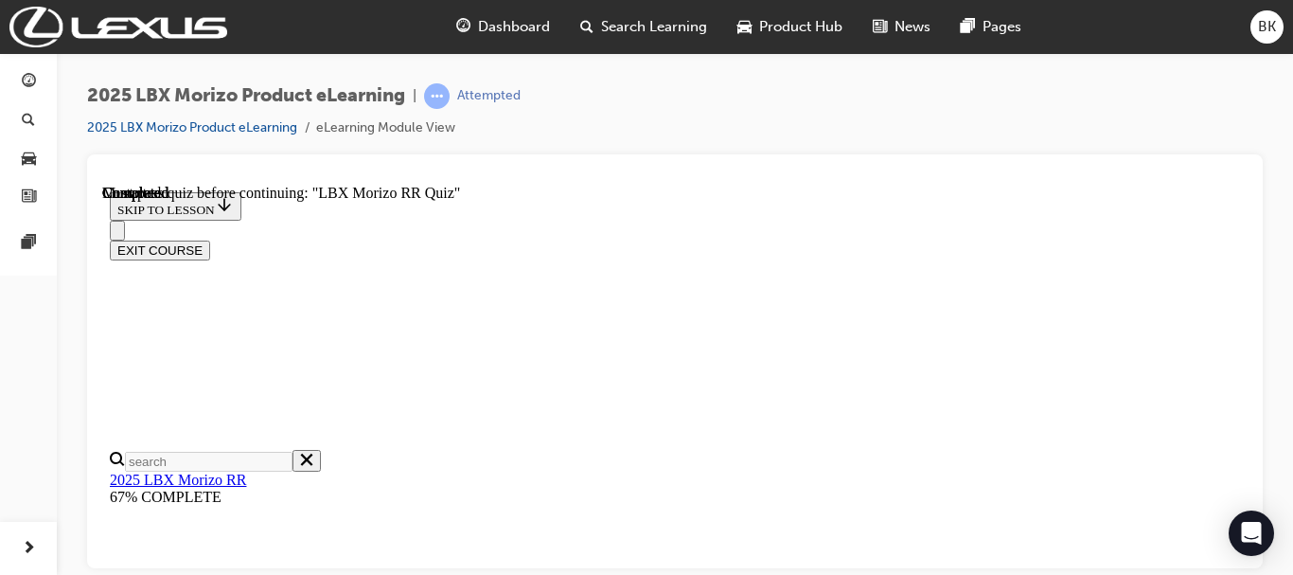
radio input "true"
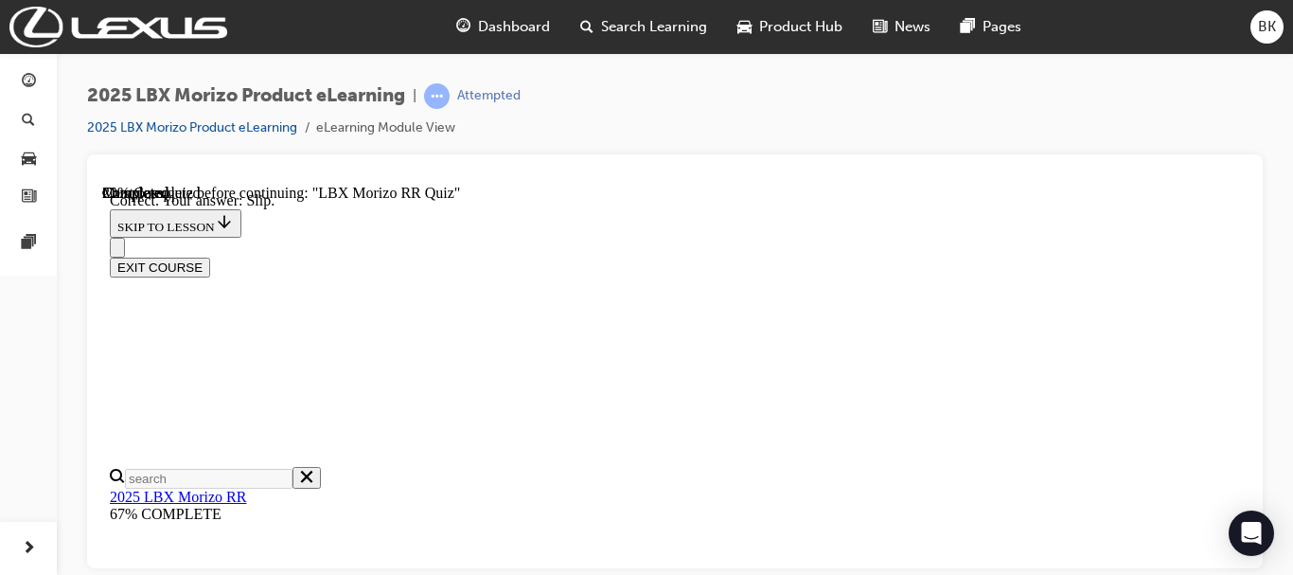
scroll to position [910, 0]
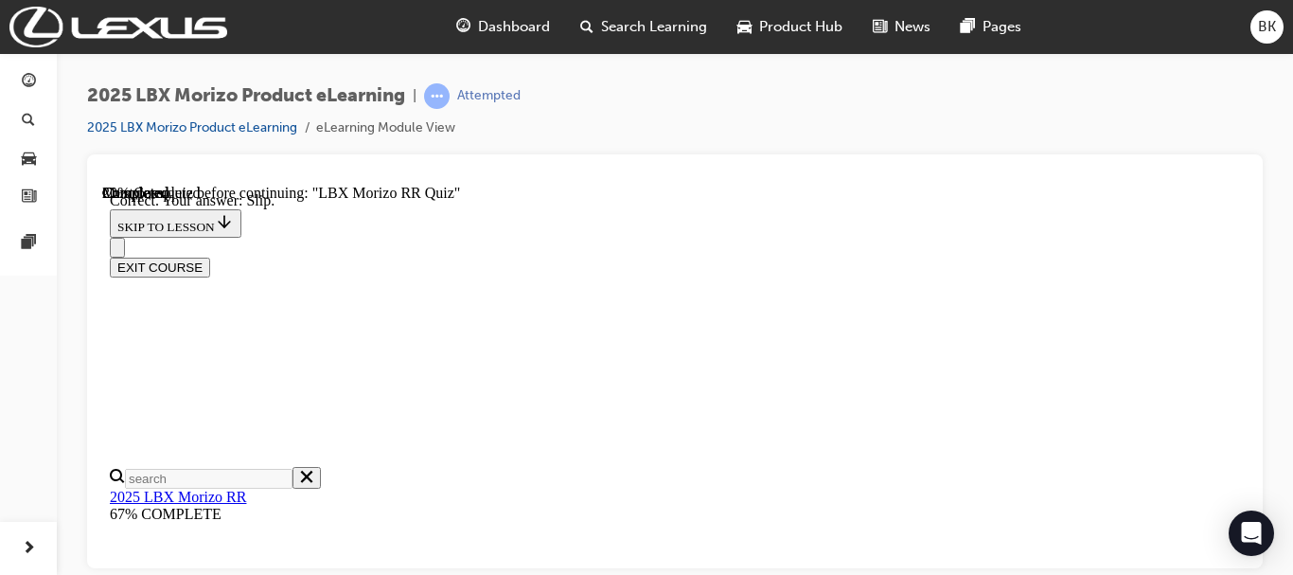
radio input "true"
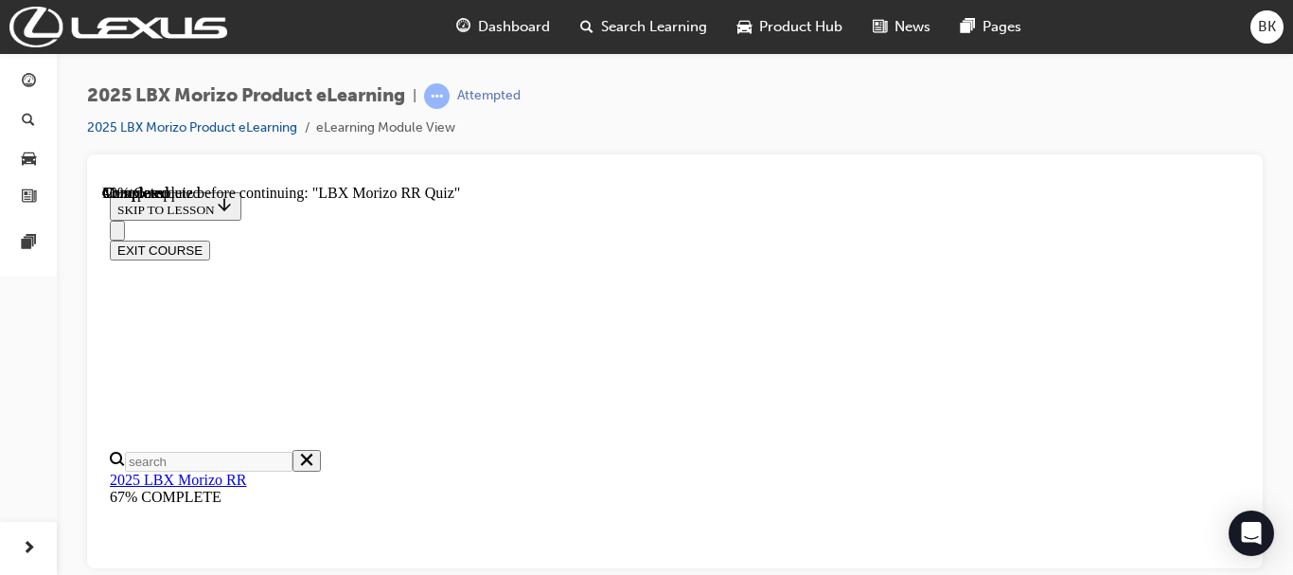
scroll to position [579, 0]
radio input "true"
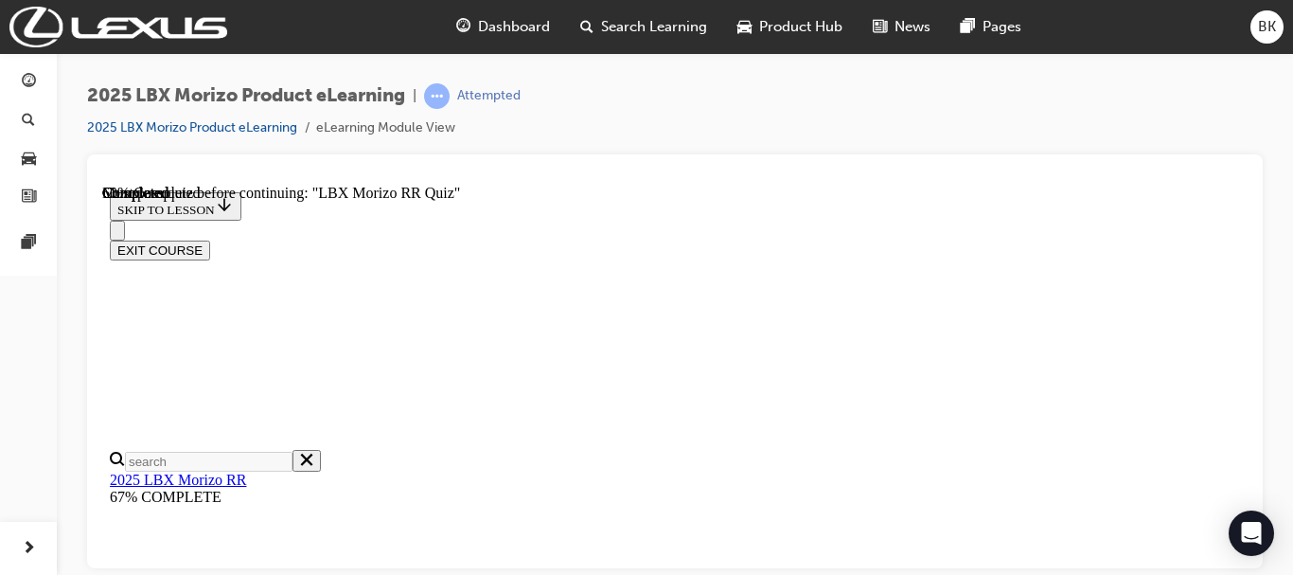
scroll to position [687, 0]
radio input "true"
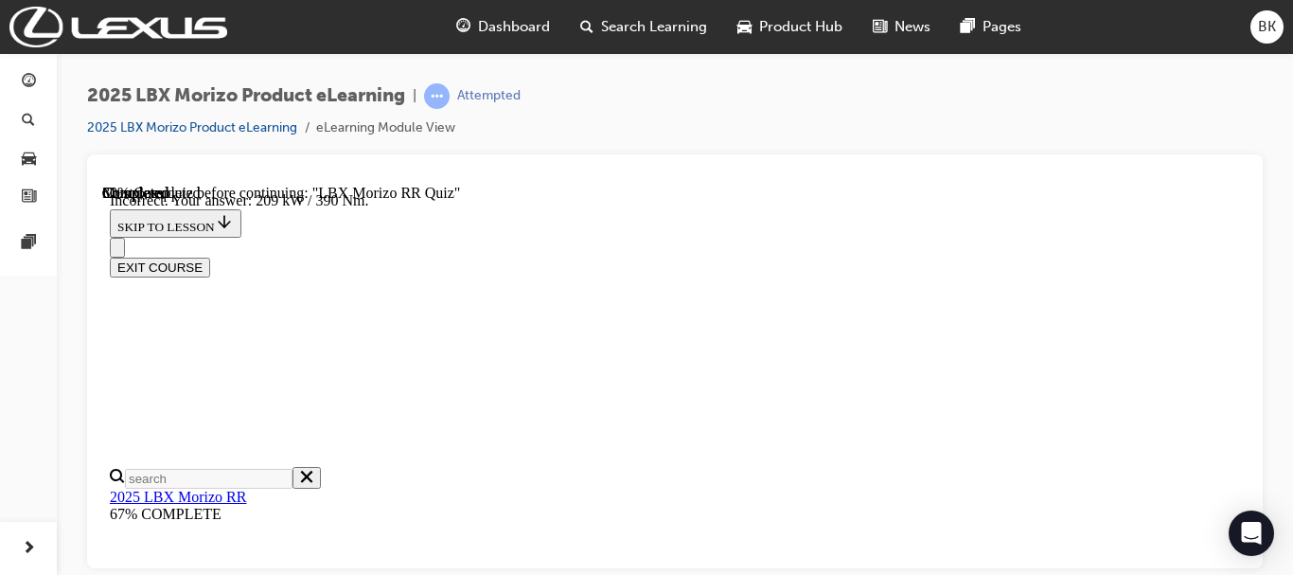
scroll to position [899, 0]
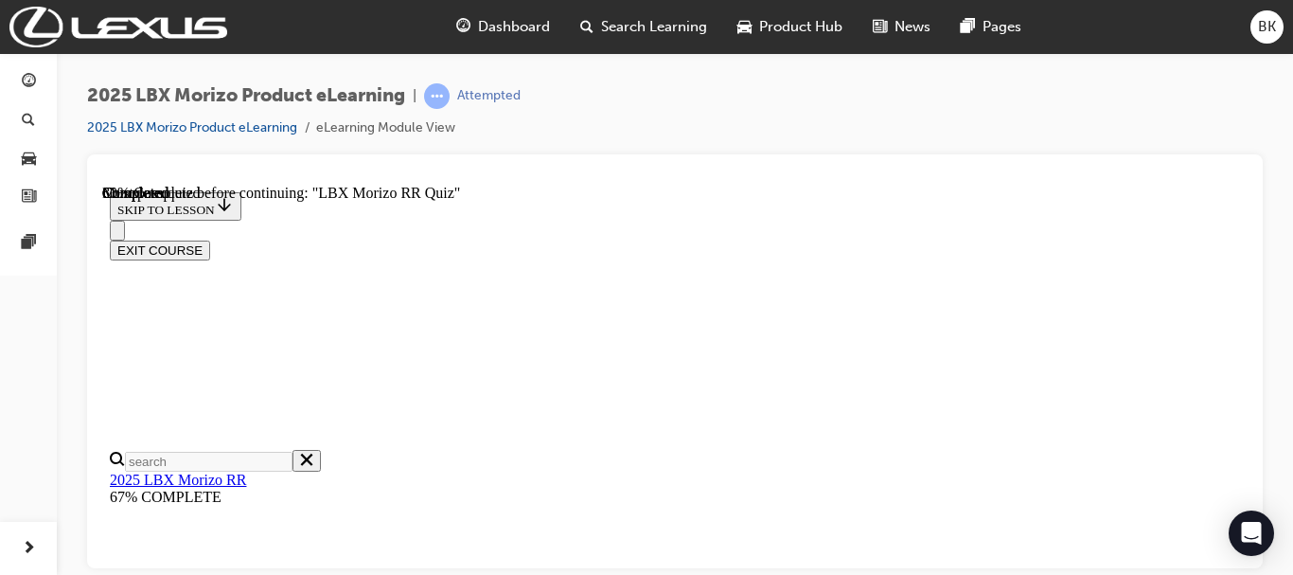
scroll to position [624, 0]
radio input "true"
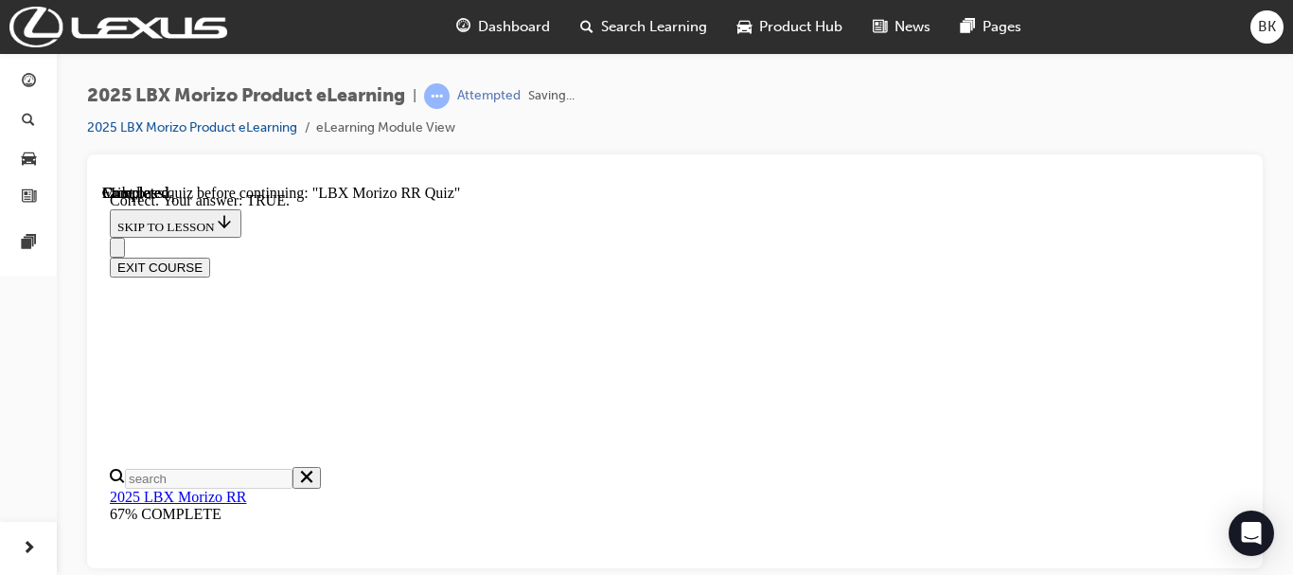
scroll to position [841, 0]
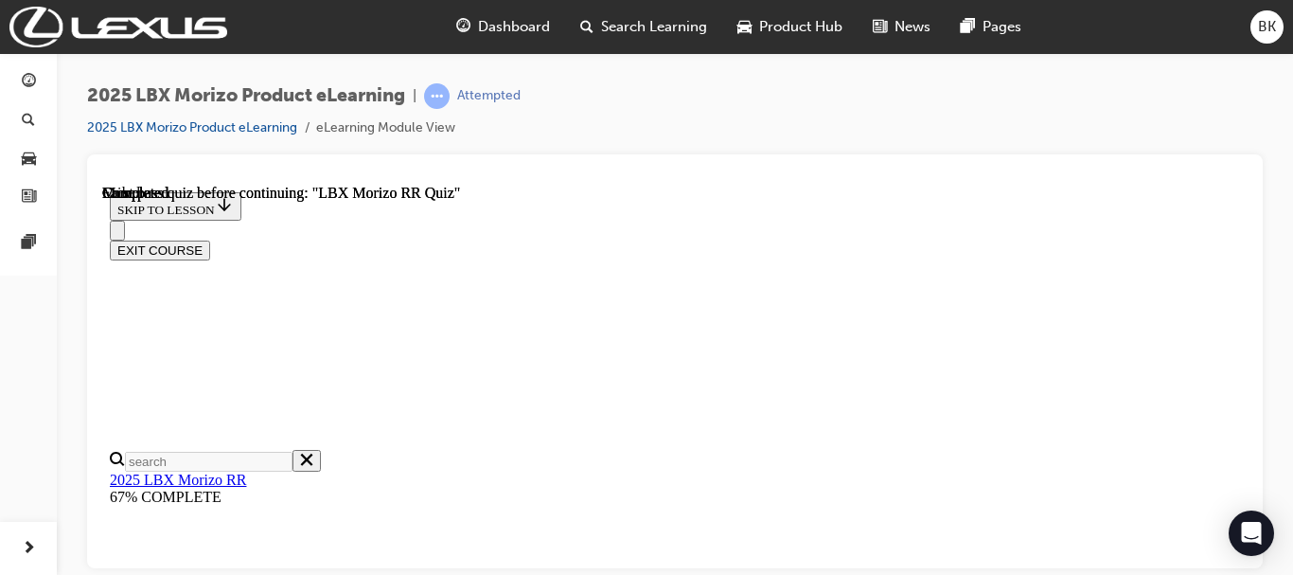
scroll to position [257, 0]
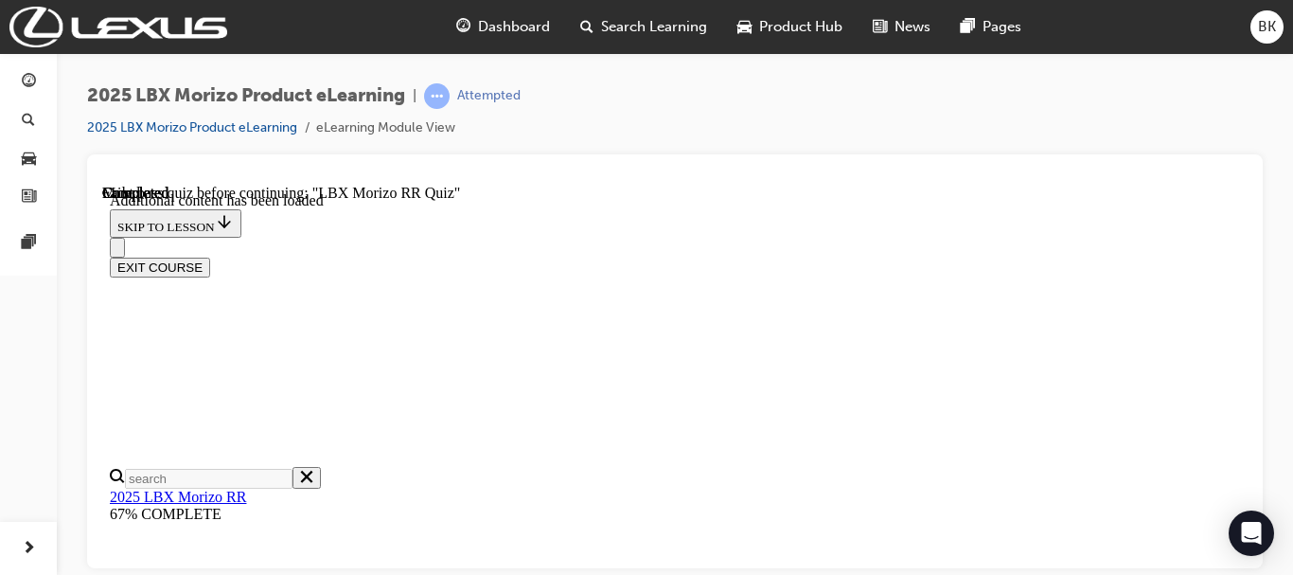
scroll to position [447, 0]
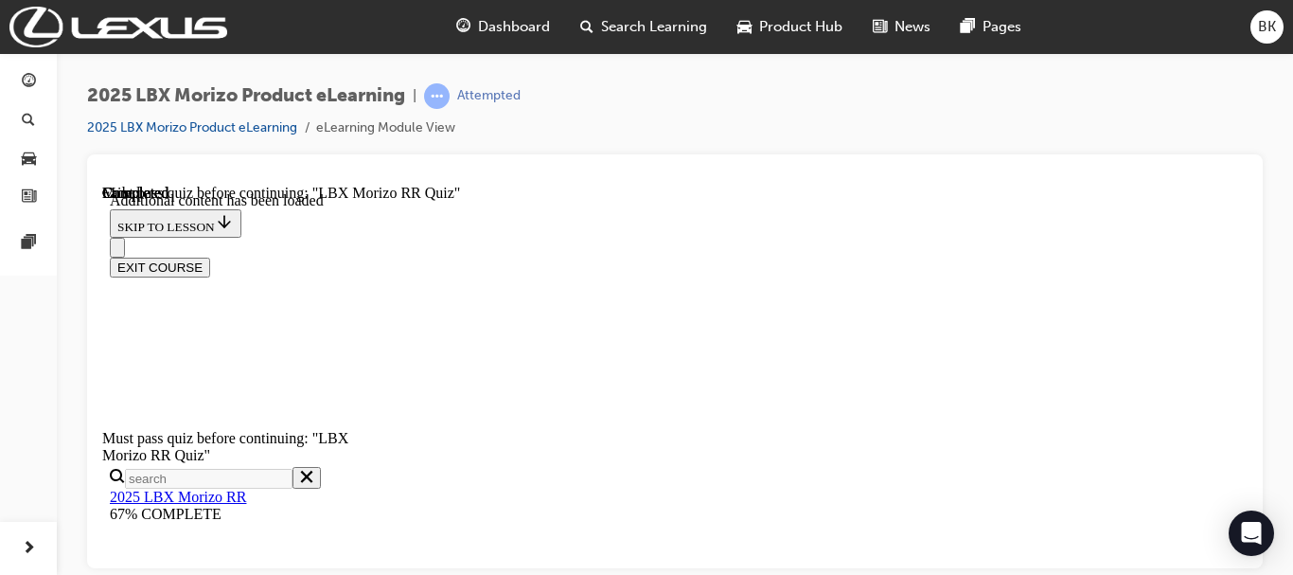
scroll to position [658, 0]
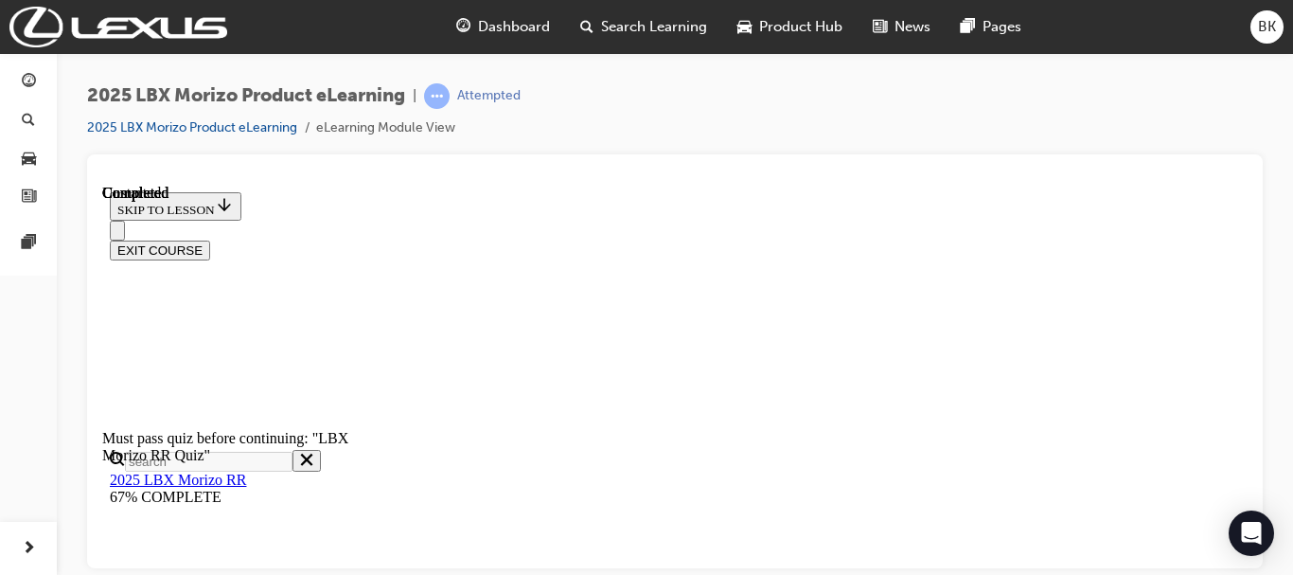
scroll to position [261, 0]
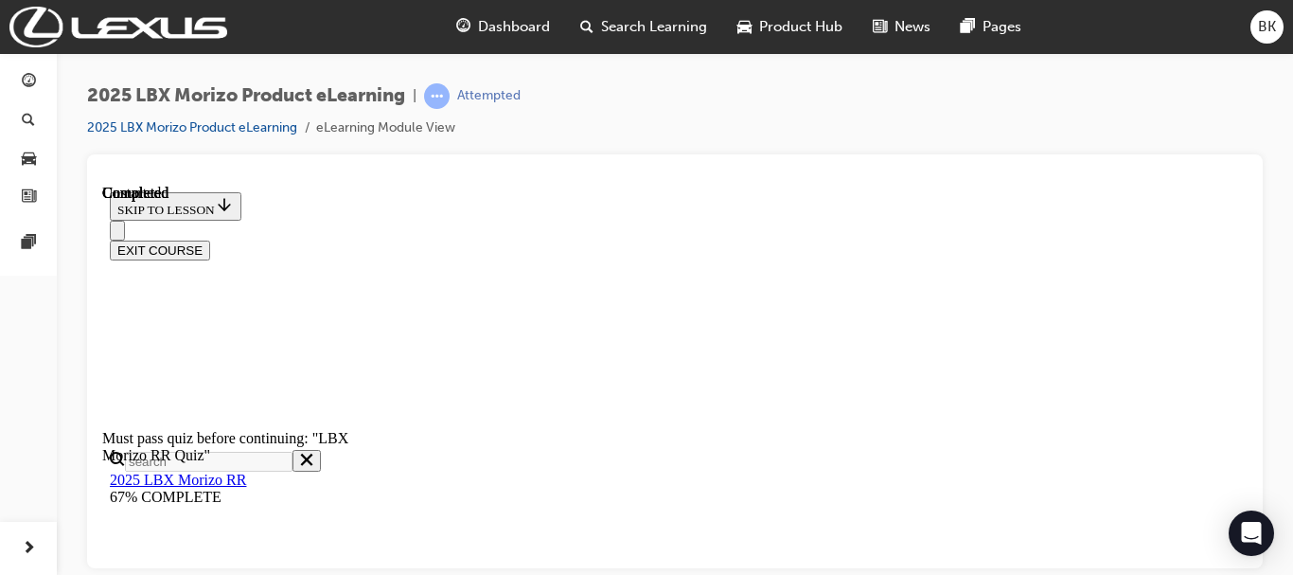
radio input "true"
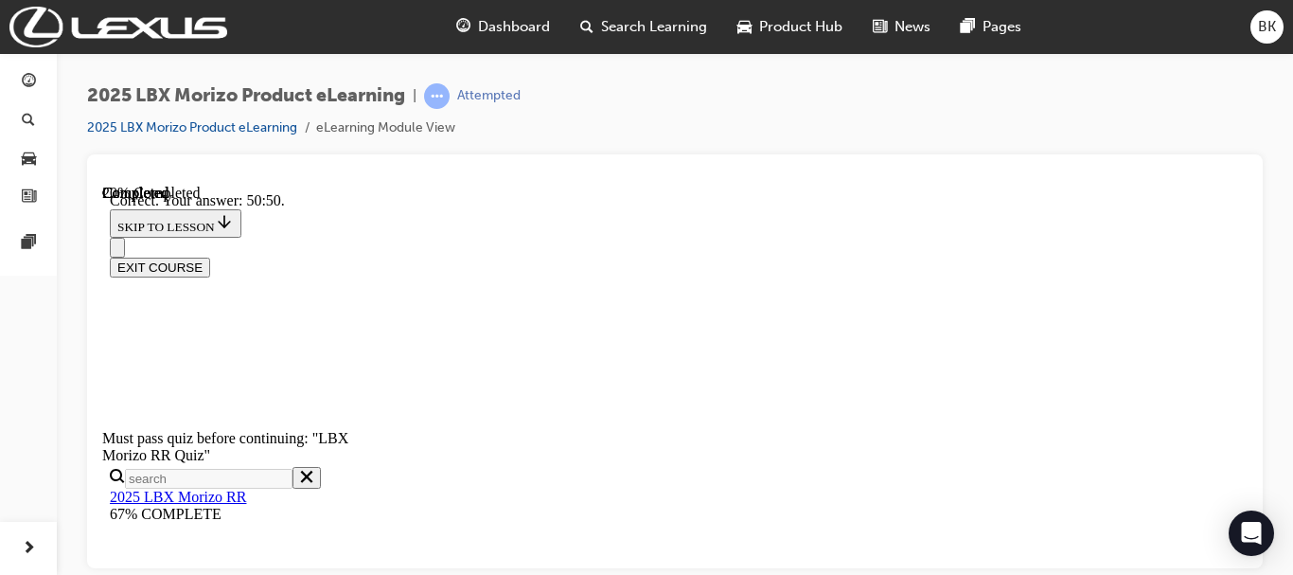
radio input "true"
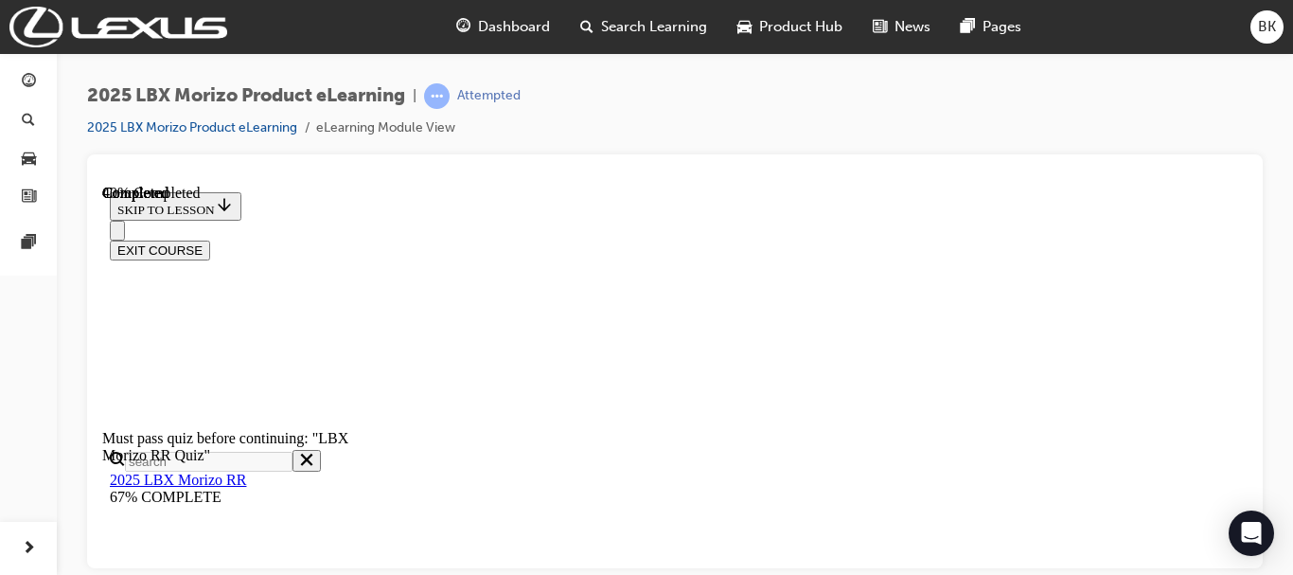
scroll to position [661, 0]
radio input "true"
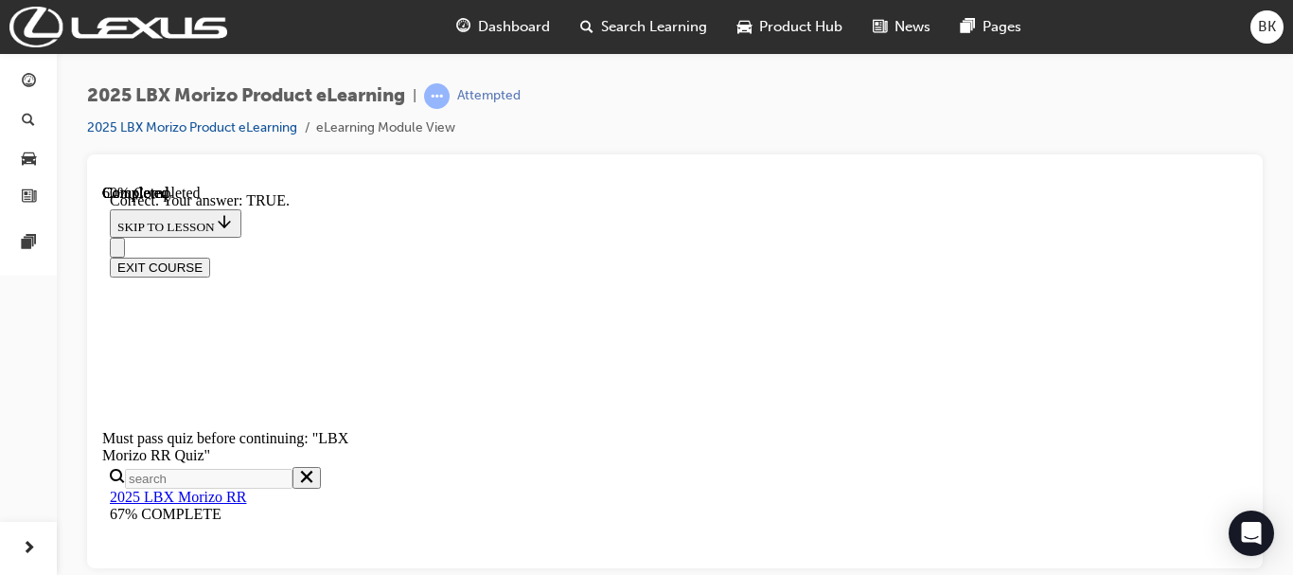
scroll to position [841, 0]
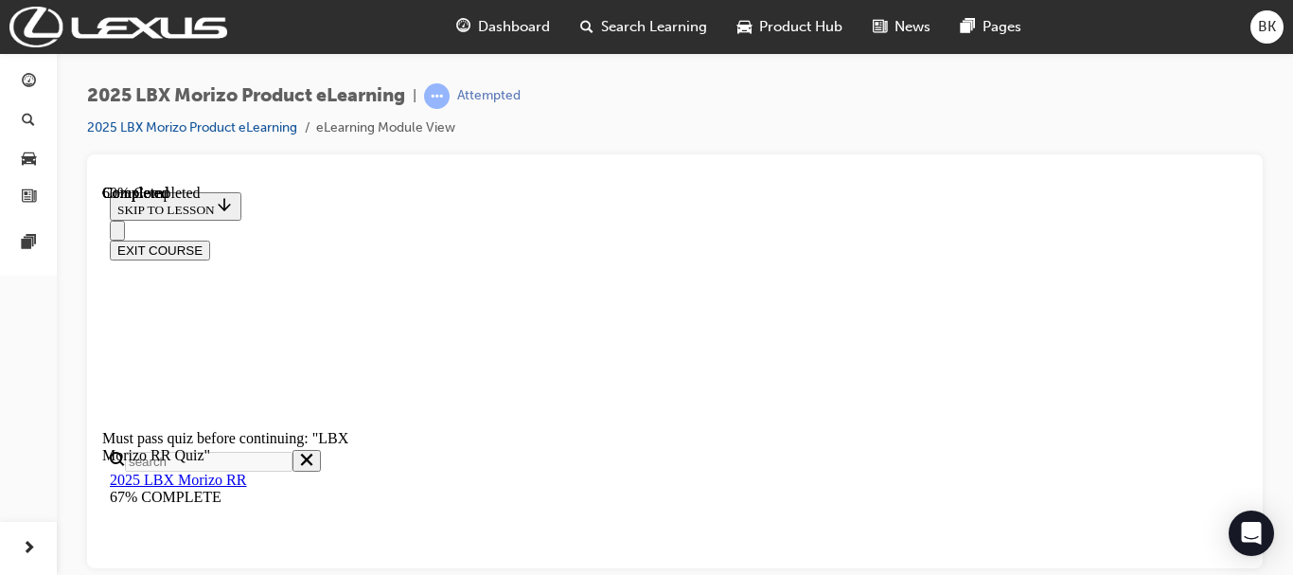
scroll to position [638, 0]
radio input "true"
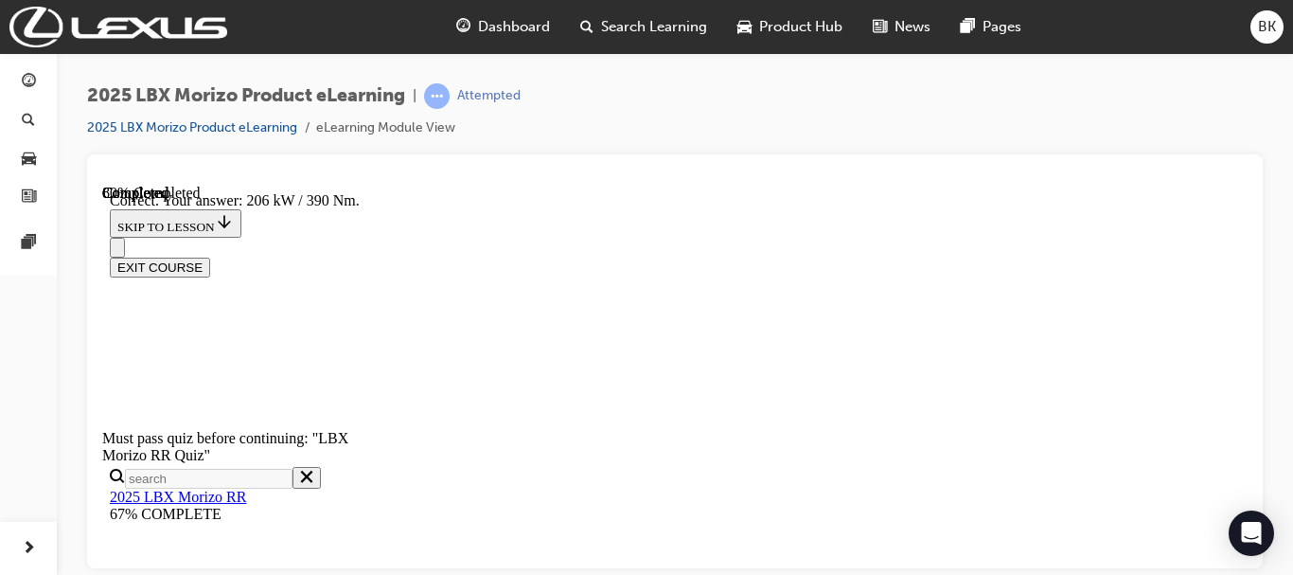
scroll to position [899, 0]
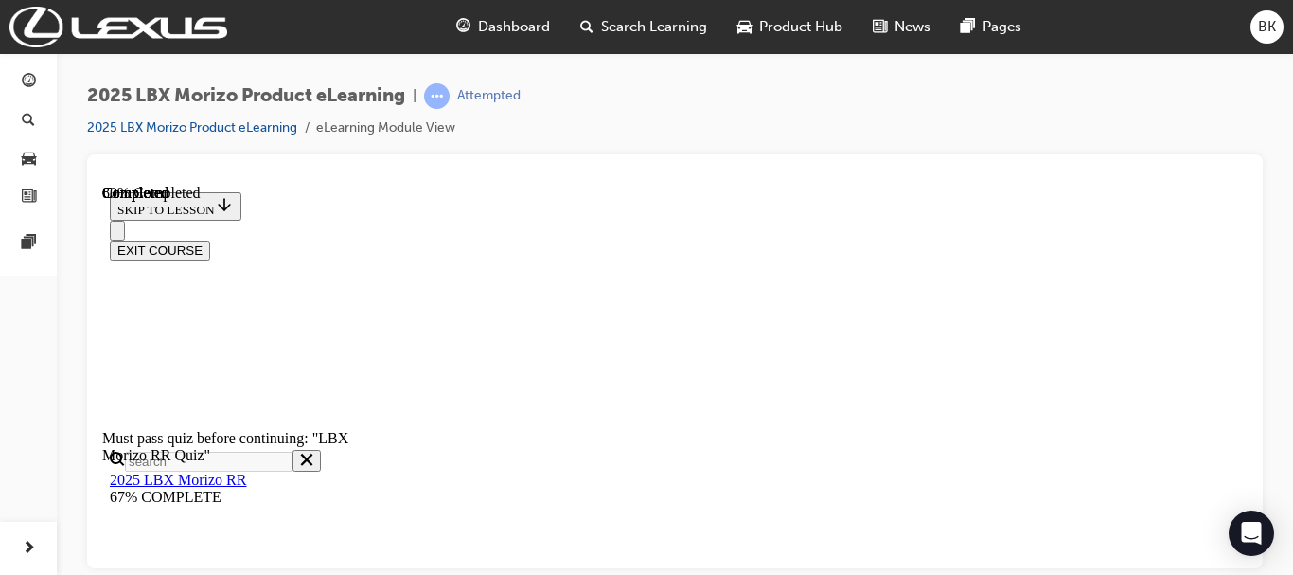
scroll to position [354, 0]
radio input "true"
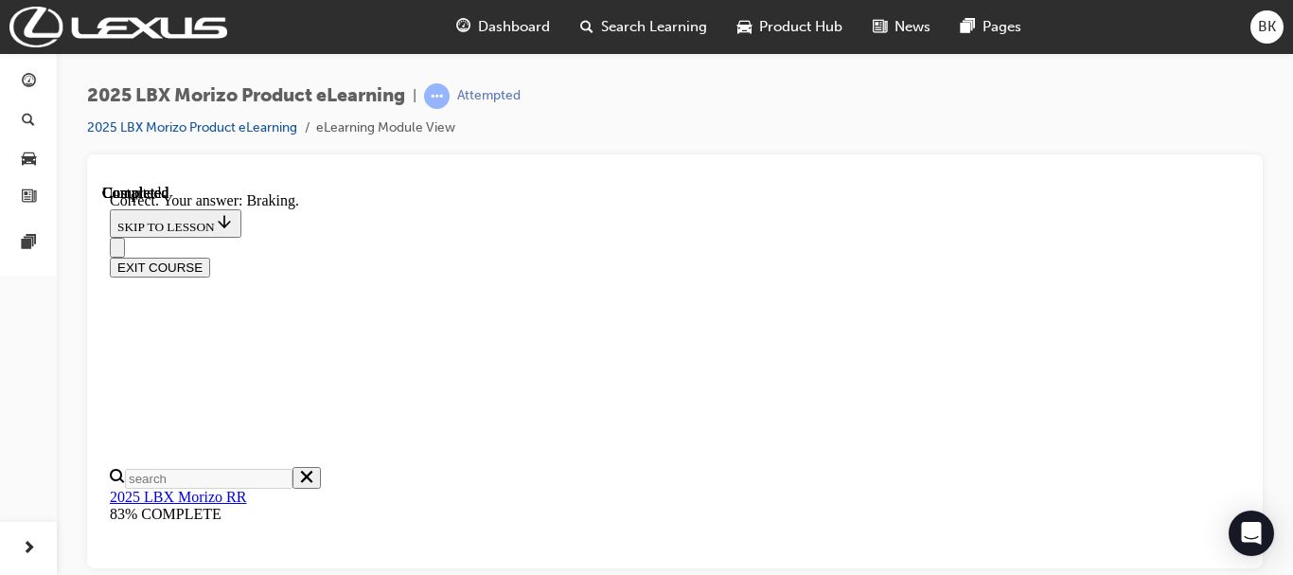
scroll to position [595, 0]
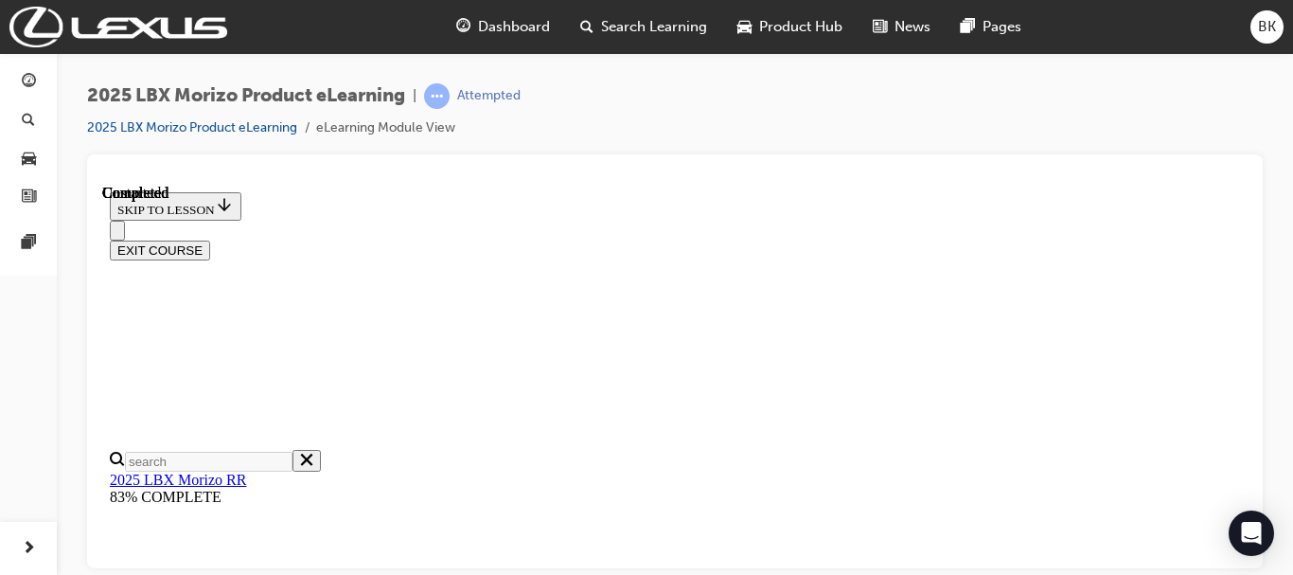
scroll to position [658, 0]
